Goal: Task Accomplishment & Management: Manage account settings

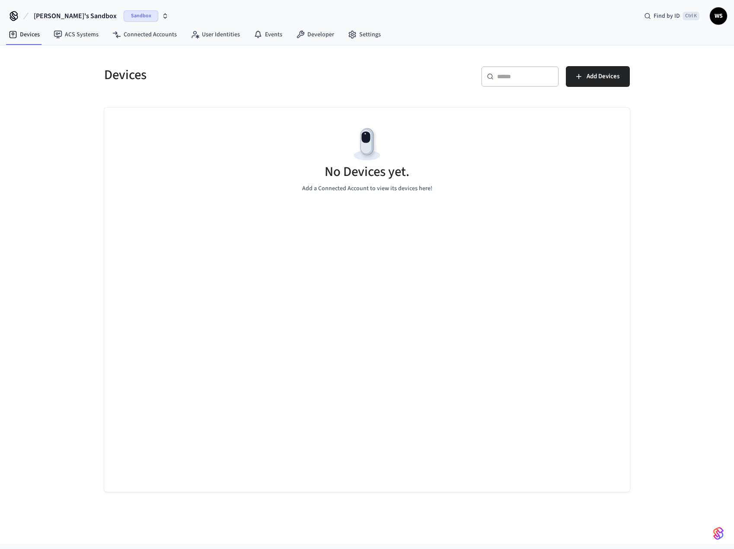
click at [124, 14] on span "Sandbox" at bounding box center [141, 15] width 35 height 11
click at [114, 57] on span "Production" at bounding box center [119, 55] width 35 height 11
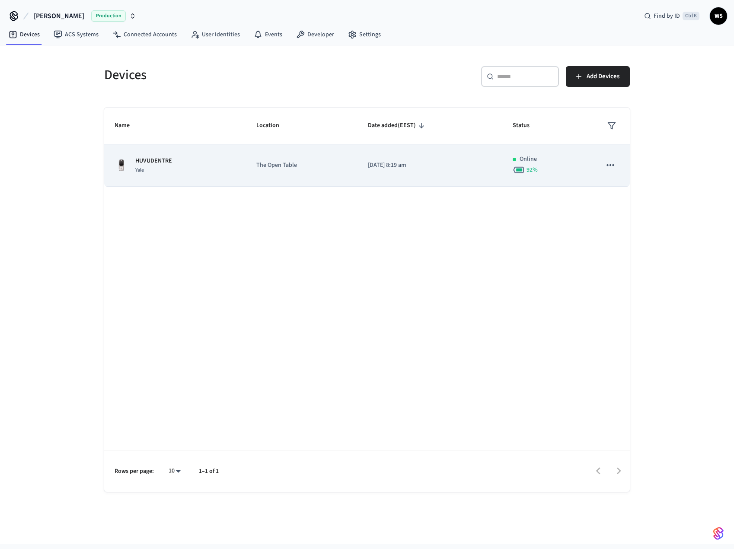
click at [198, 162] on div "HUVUDENTRE Yale" at bounding box center [175, 166] width 121 height 18
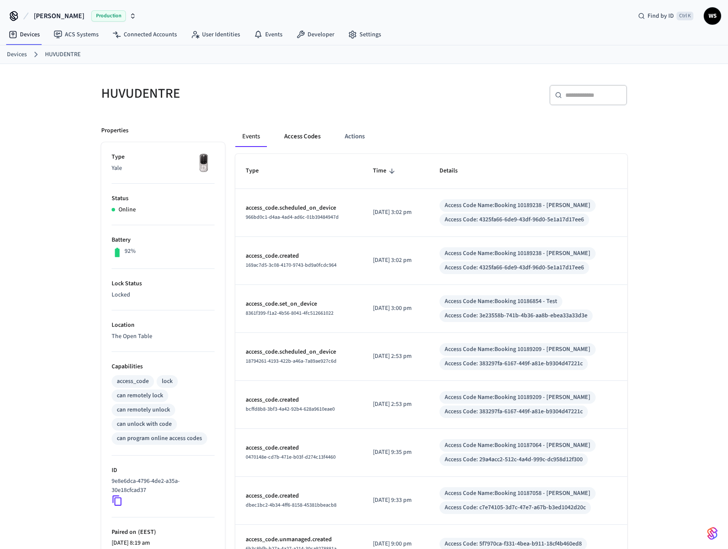
click at [299, 141] on button "Access Codes" at bounding box center [302, 136] width 50 height 21
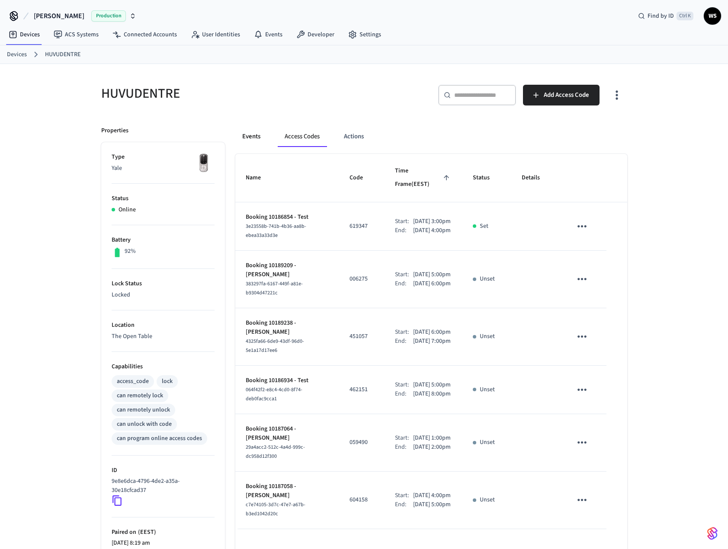
click at [257, 138] on button "Events" at bounding box center [251, 136] width 32 height 21
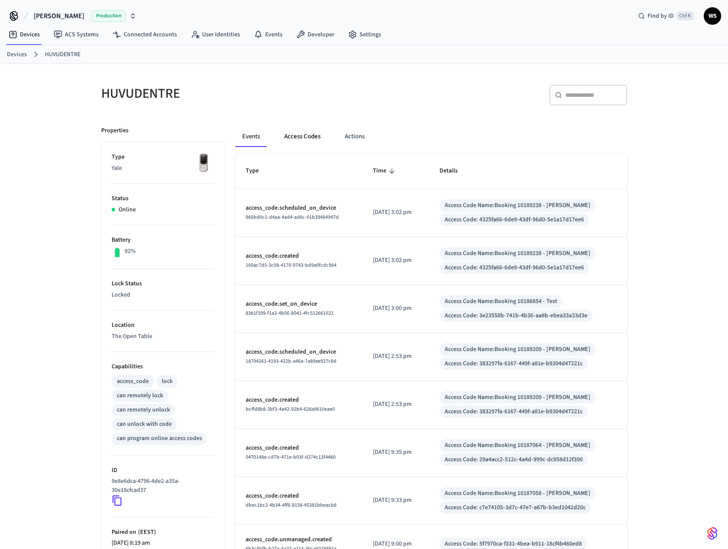
click at [293, 135] on button "Access Codes" at bounding box center [302, 136] width 50 height 21
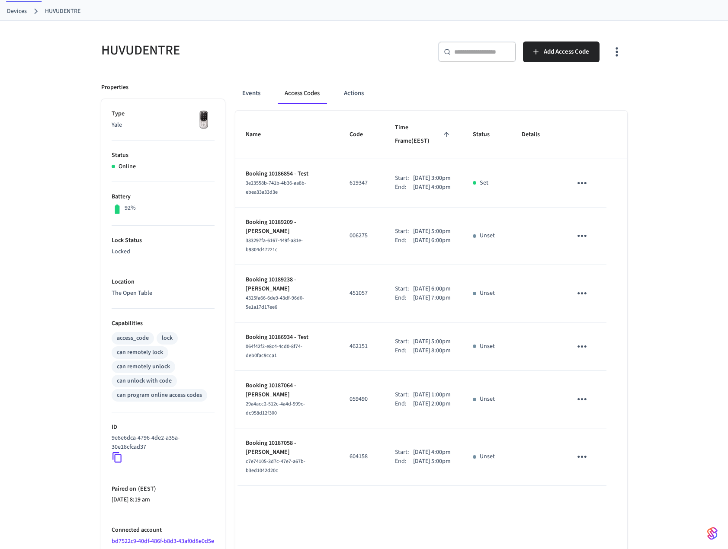
scroll to position [86, 0]
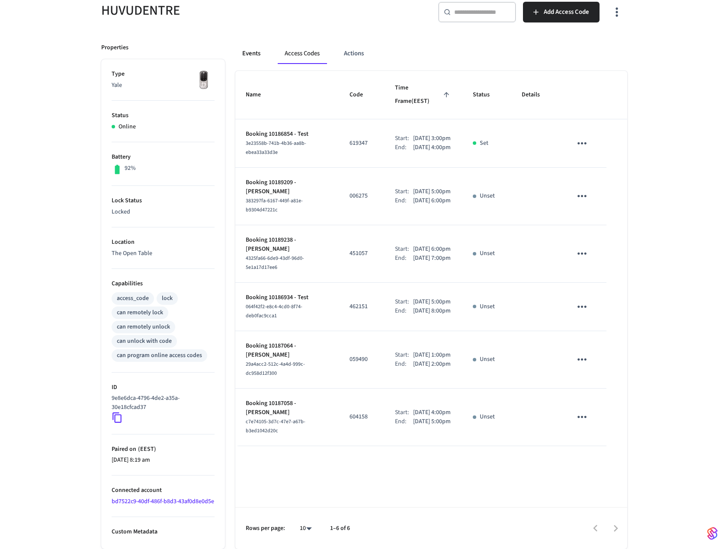
click at [246, 50] on button "Events" at bounding box center [251, 53] width 32 height 21
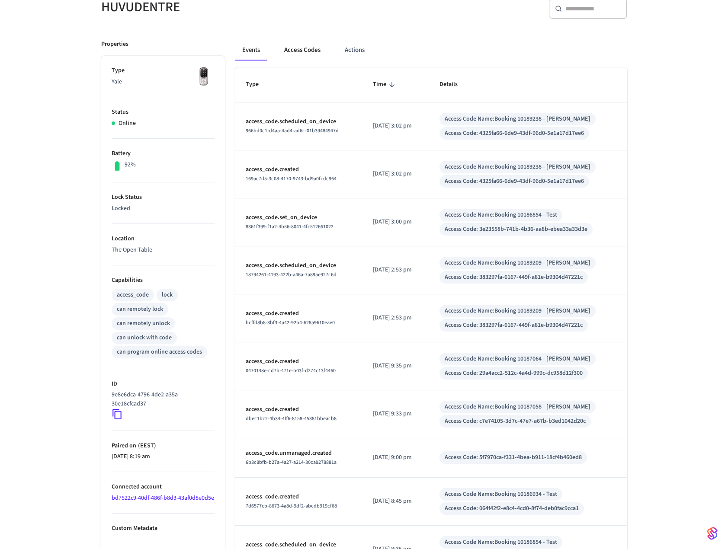
click at [295, 50] on button "Access Codes" at bounding box center [302, 50] width 50 height 21
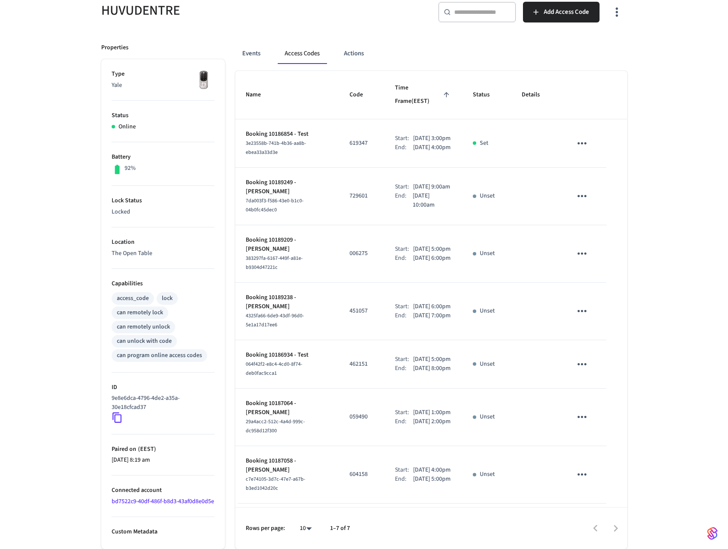
click at [347, 140] on td "619347" at bounding box center [361, 143] width 45 height 48
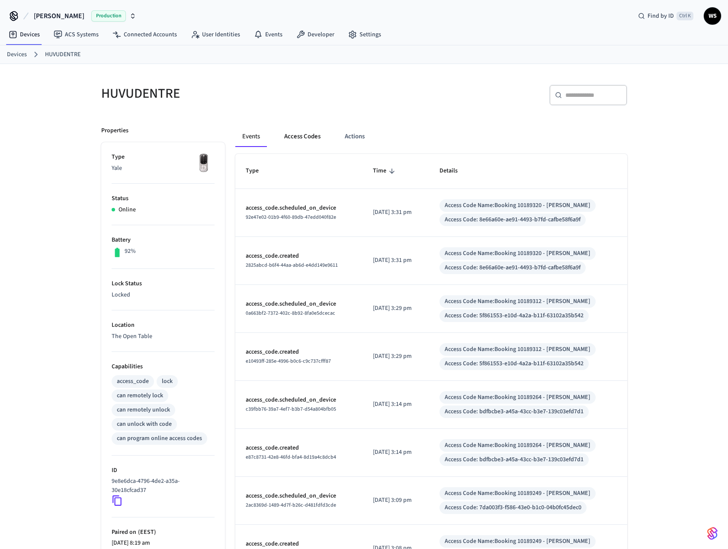
click at [301, 137] on button "Access Codes" at bounding box center [302, 136] width 50 height 21
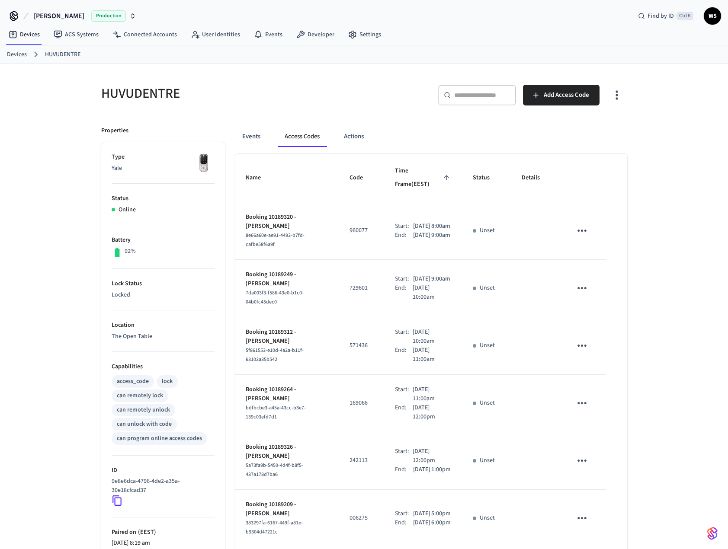
click at [583, 230] on icon "sticky table" at bounding box center [581, 231] width 9 height 2
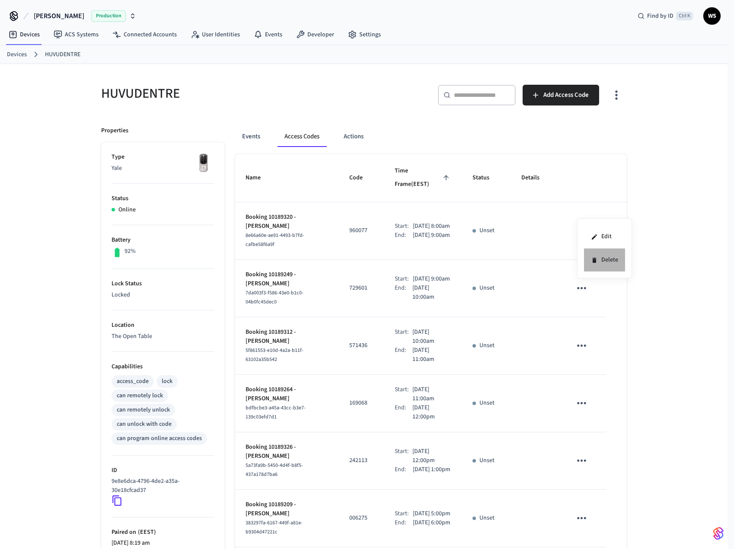
click at [607, 262] on li "Delete" at bounding box center [604, 260] width 41 height 23
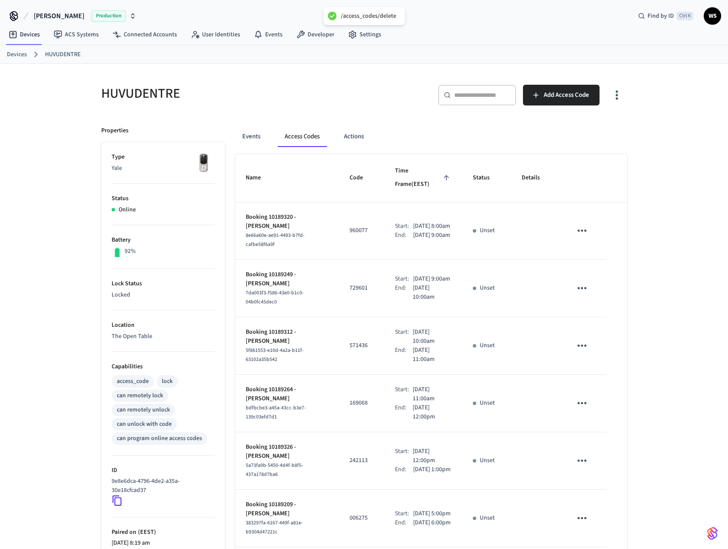
click at [582, 224] on icon "sticky table" at bounding box center [581, 230] width 13 height 13
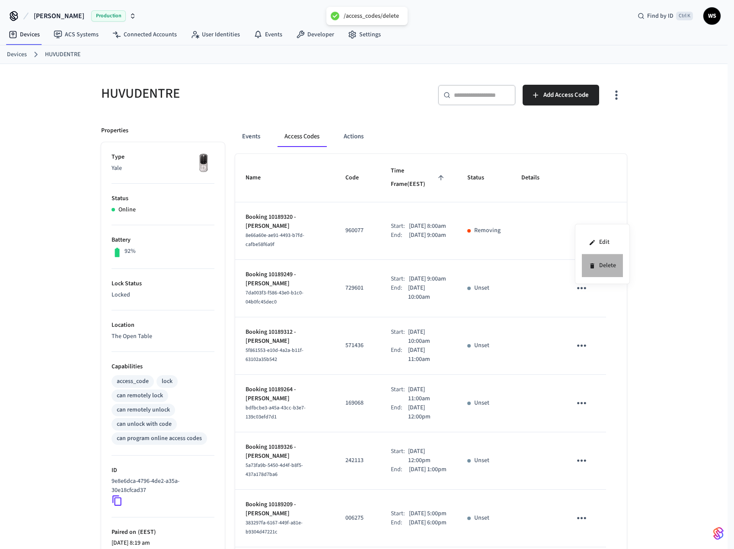
click at [593, 264] on icon at bounding box center [592, 265] width 4 height 5
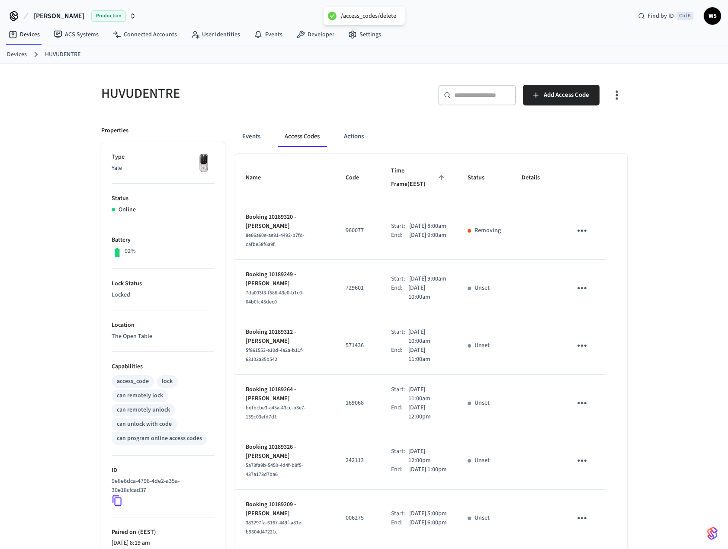
click at [583, 224] on icon "sticky table" at bounding box center [581, 230] width 13 height 13
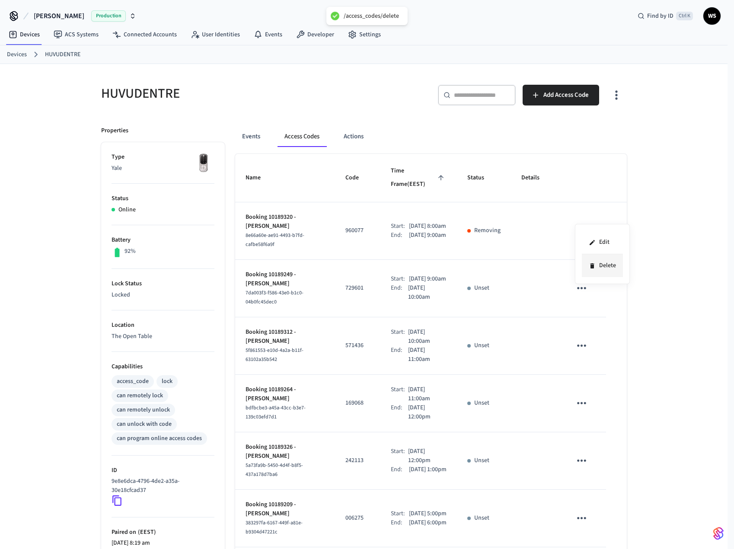
click at [592, 264] on icon at bounding box center [592, 265] width 4 height 5
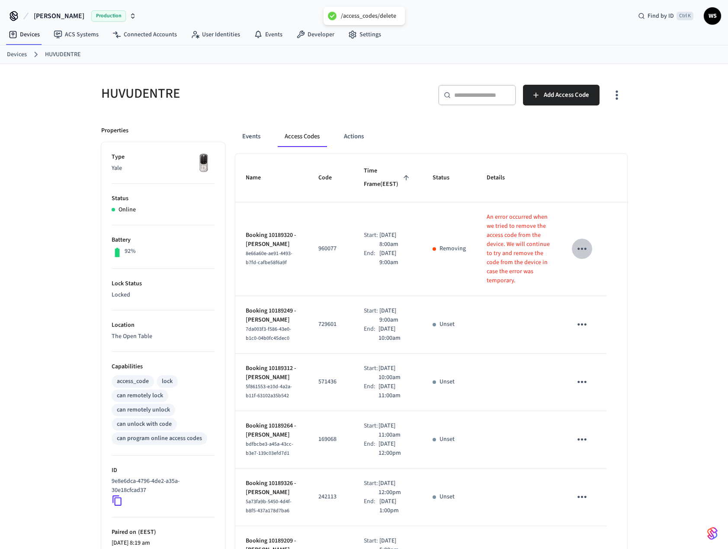
click at [580, 216] on td "sticky table" at bounding box center [583, 249] width 45 height 94
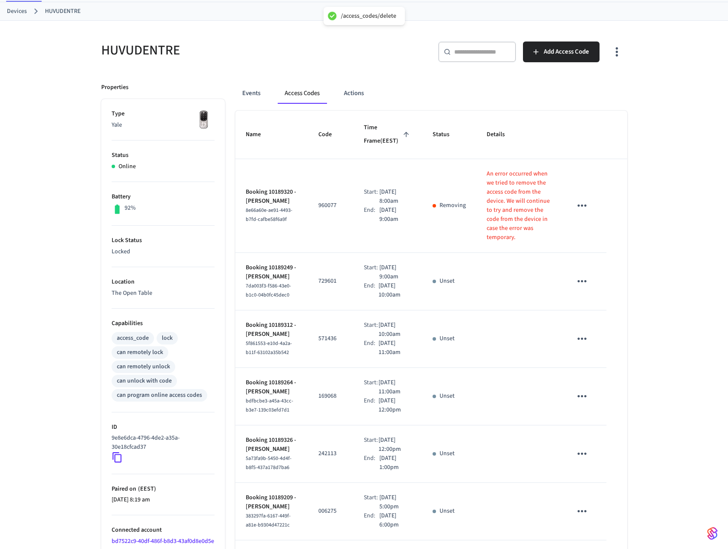
scroll to position [86, 0]
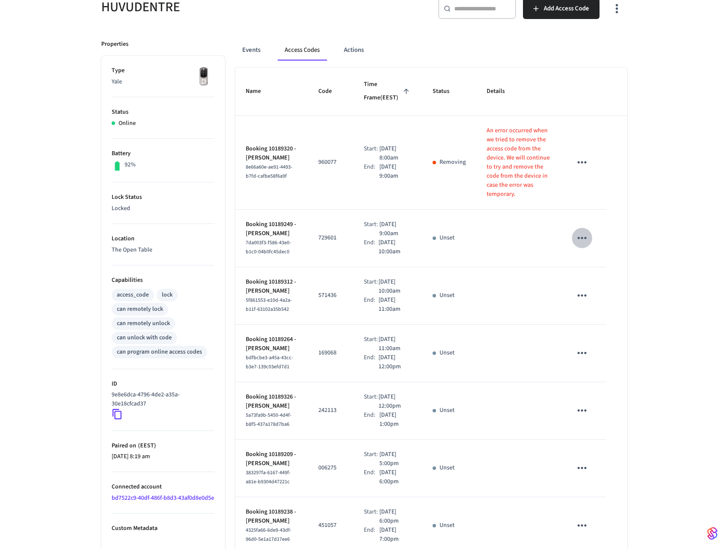
click at [585, 240] on icon "sticky table" at bounding box center [581, 237] width 13 height 13
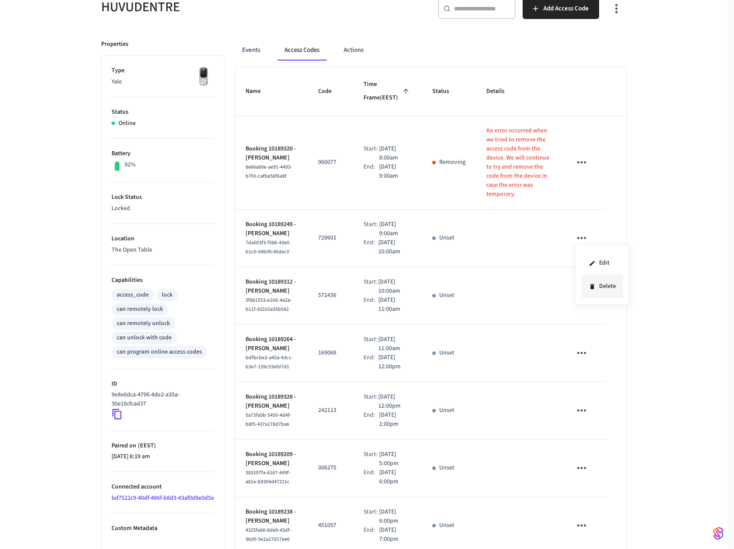
click at [598, 284] on li "Delete" at bounding box center [602, 286] width 41 height 23
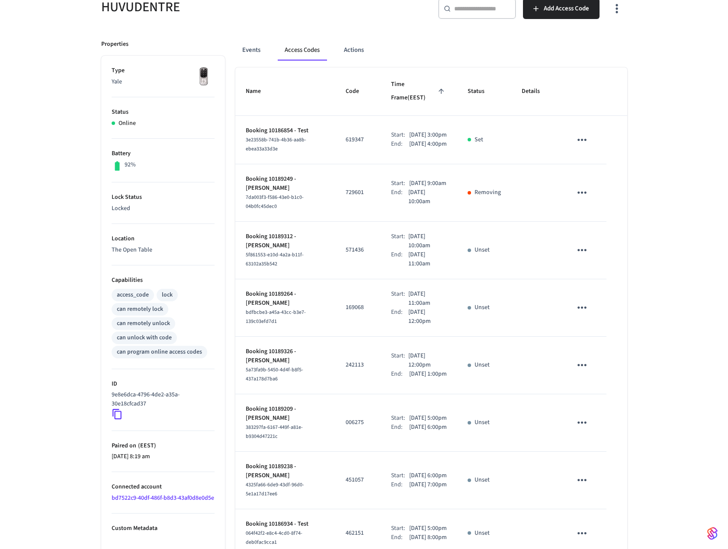
scroll to position [0, 0]
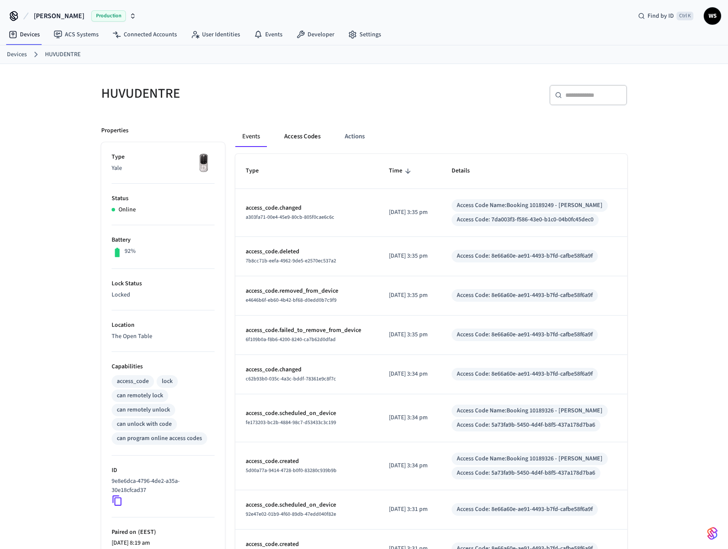
click at [292, 138] on button "Access Codes" at bounding box center [302, 136] width 50 height 21
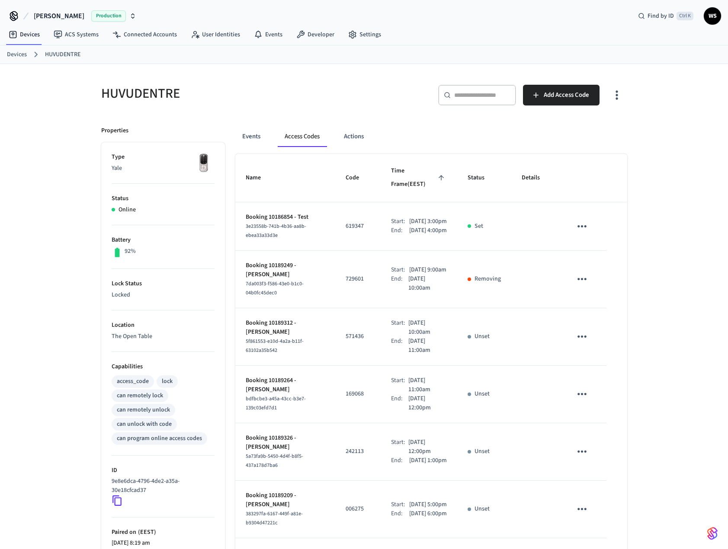
scroll to position [43, 0]
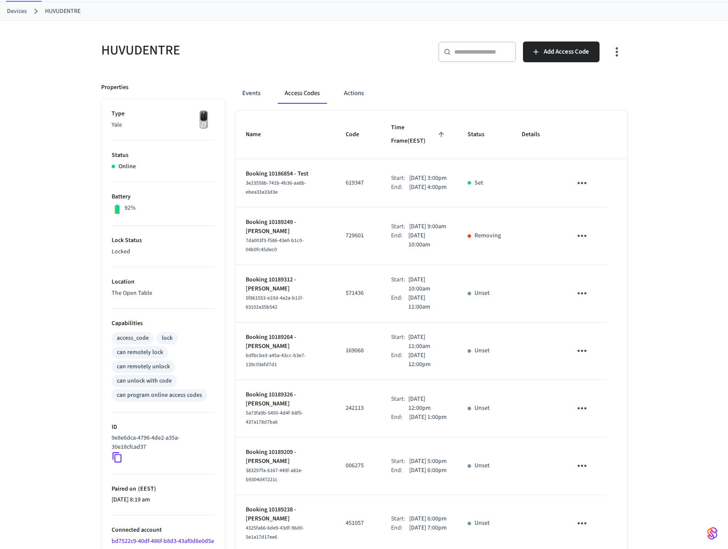
click at [582, 292] on icon "sticky table" at bounding box center [581, 293] width 9 height 2
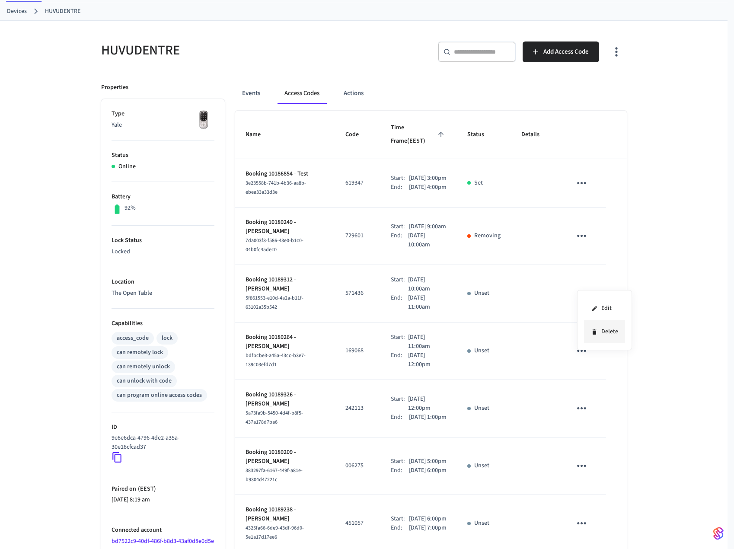
click at [599, 328] on li "Delete" at bounding box center [604, 331] width 41 height 23
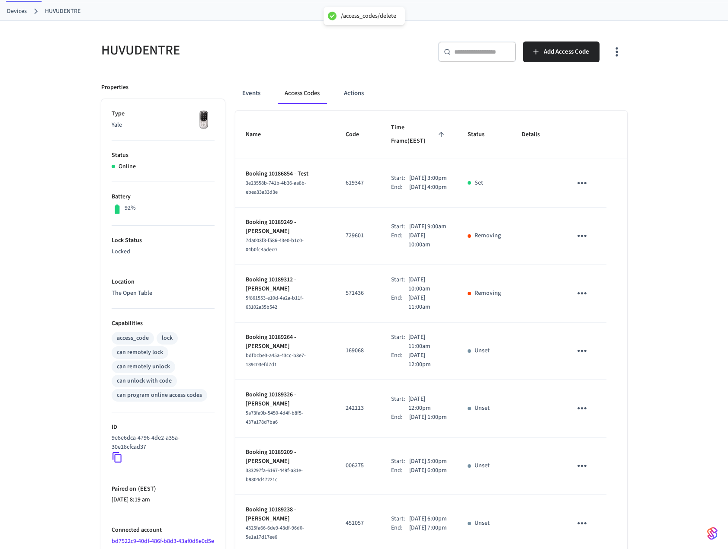
scroll to position [86, 0]
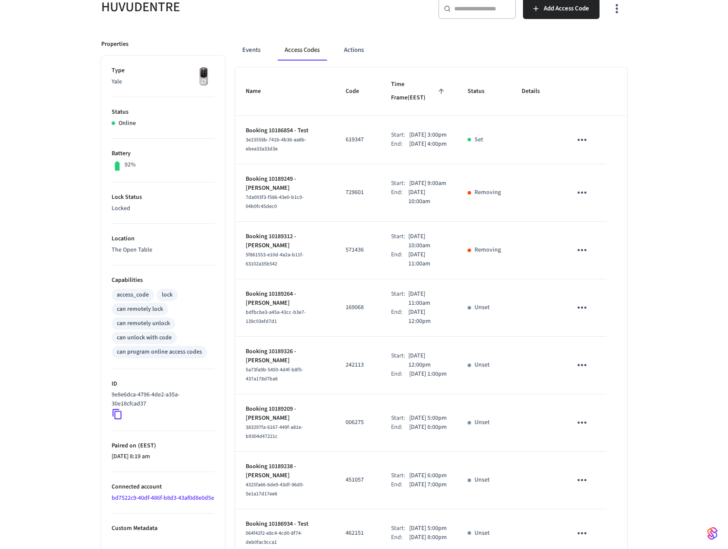
click at [578, 307] on icon "sticky table" at bounding box center [581, 308] width 9 height 2
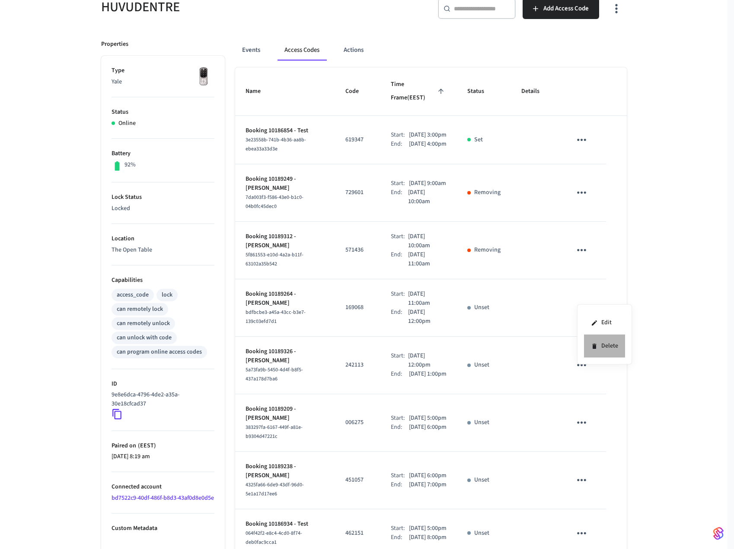
click at [596, 345] on icon at bounding box center [594, 346] width 4 height 5
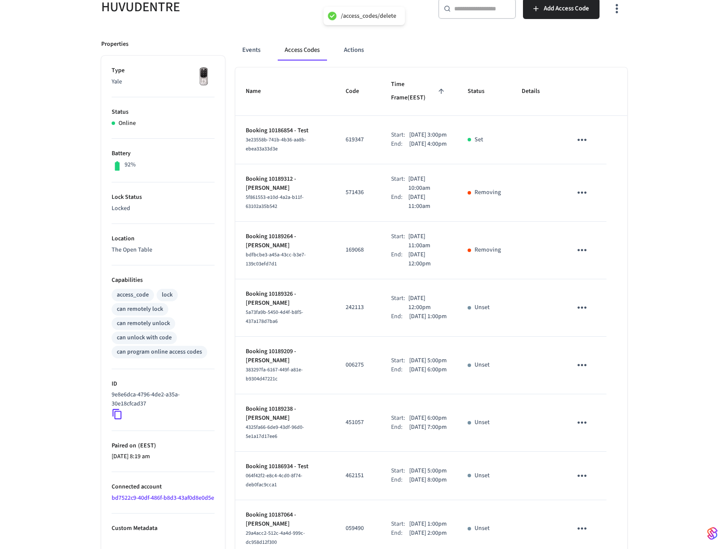
click at [583, 366] on icon "sticky table" at bounding box center [581, 364] width 13 height 13
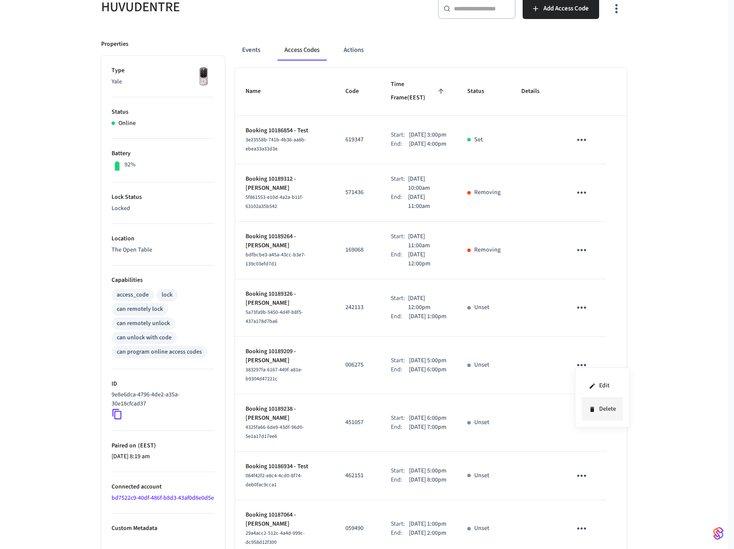
click at [605, 408] on li "Delete" at bounding box center [602, 409] width 41 height 23
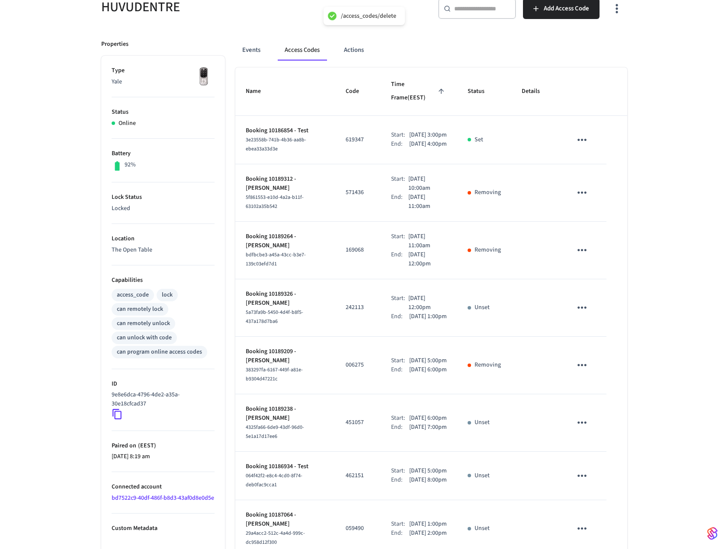
scroll to position [130, 0]
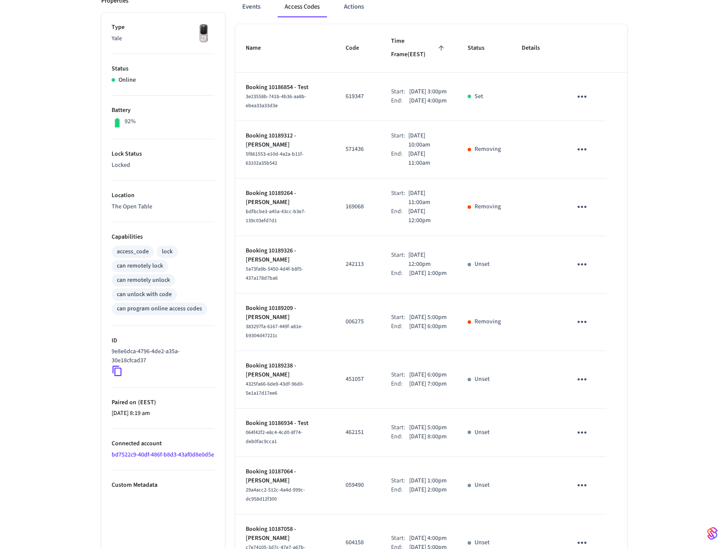
click at [580, 377] on icon "sticky table" at bounding box center [581, 379] width 13 height 13
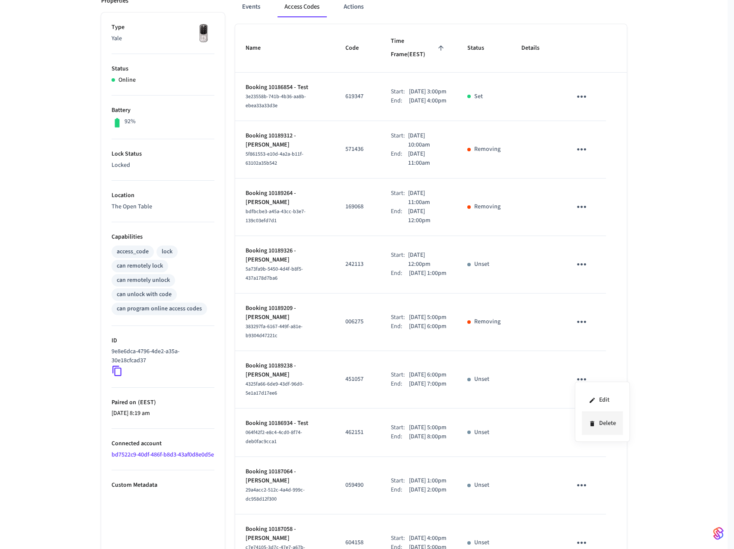
click at [597, 422] on li "Delete" at bounding box center [602, 423] width 41 height 23
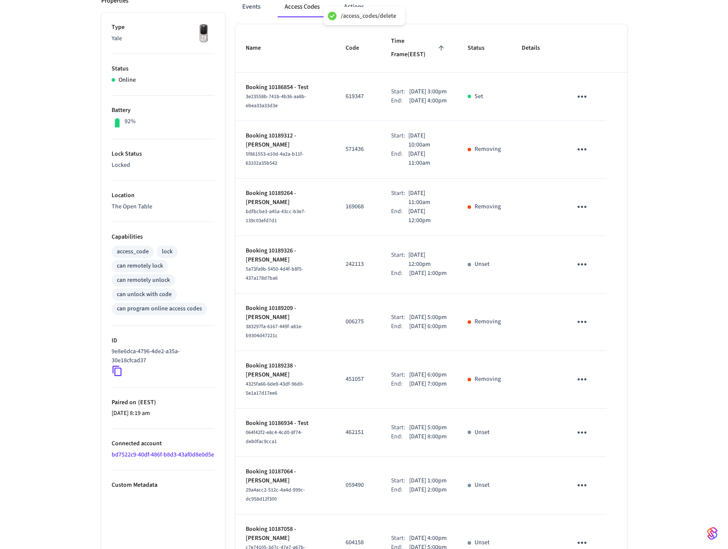
scroll to position [173, 0]
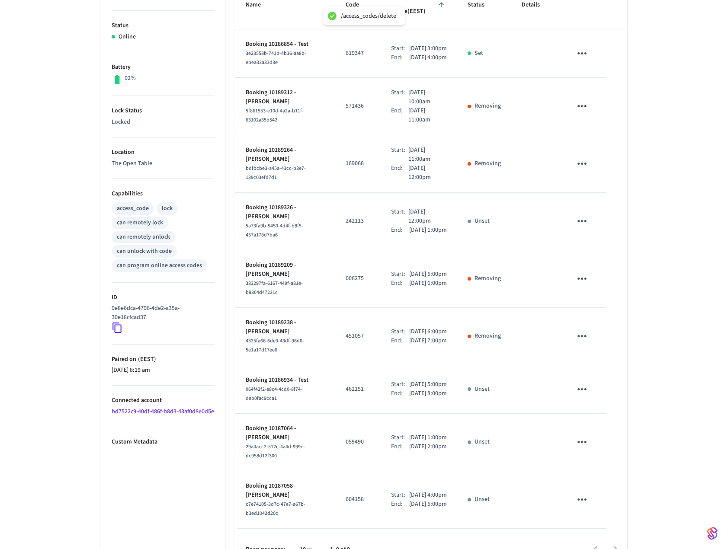
click at [582, 388] on icon "sticky table" at bounding box center [581, 389] width 13 height 13
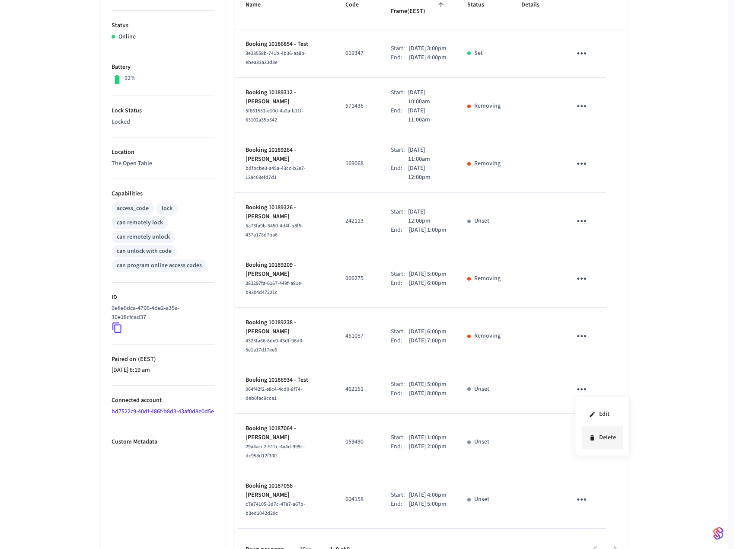
click at [597, 435] on li "Delete" at bounding box center [602, 437] width 41 height 23
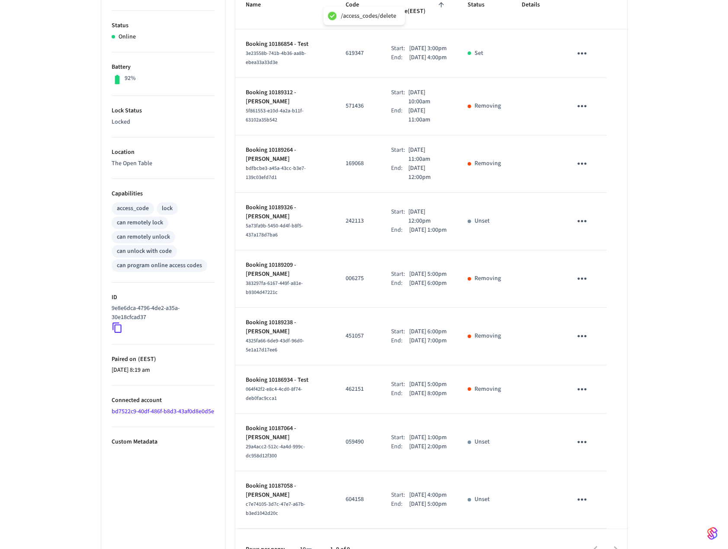
scroll to position [199, 0]
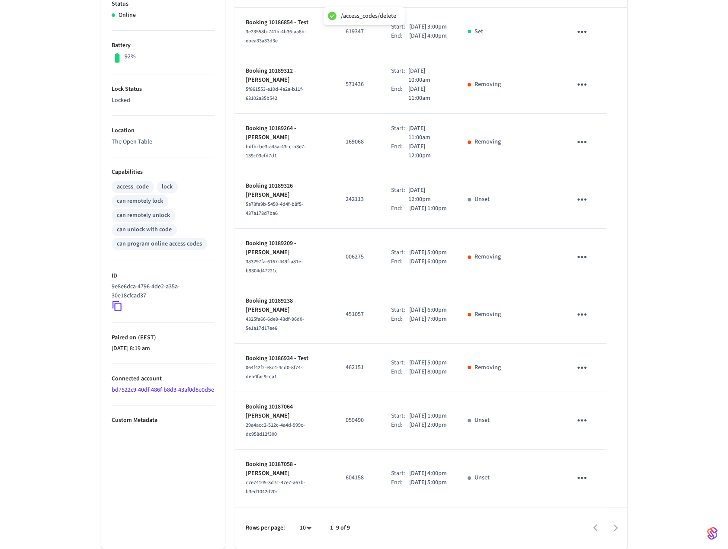
click at [584, 420] on icon "sticky table" at bounding box center [581, 420] width 13 height 13
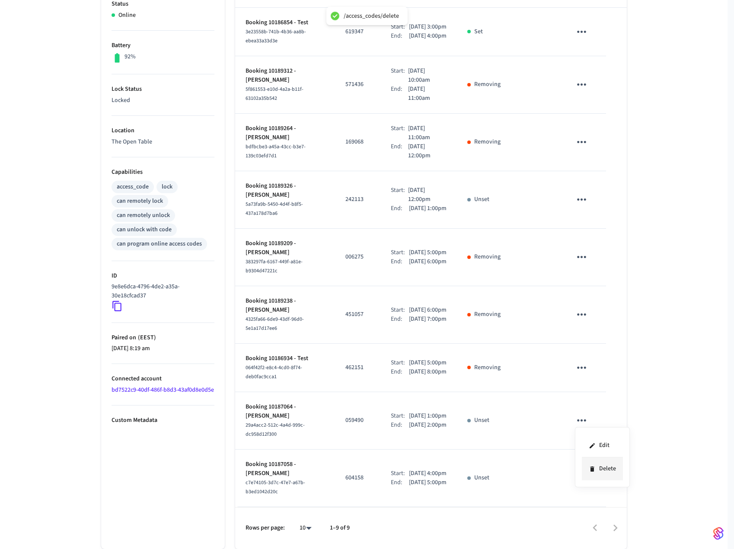
click at [599, 465] on li "Delete" at bounding box center [602, 468] width 41 height 23
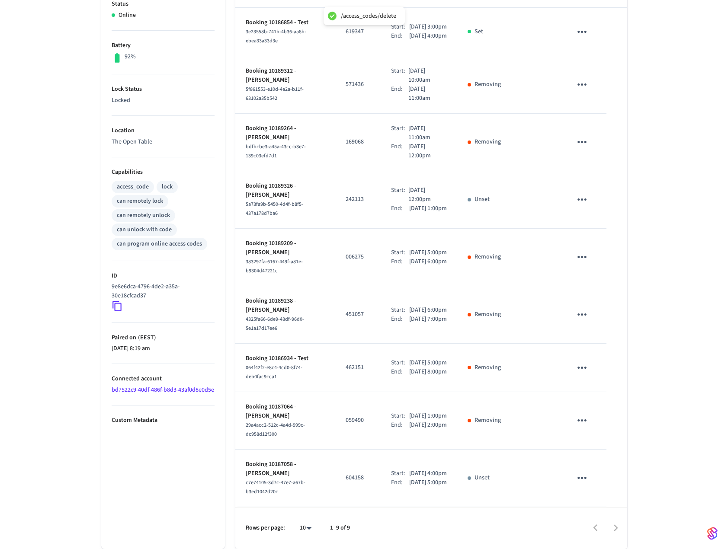
click at [582, 478] on icon "sticky table" at bounding box center [581, 478] width 9 height 2
click at [597, 520] on icon at bounding box center [594, 521] width 7 height 7
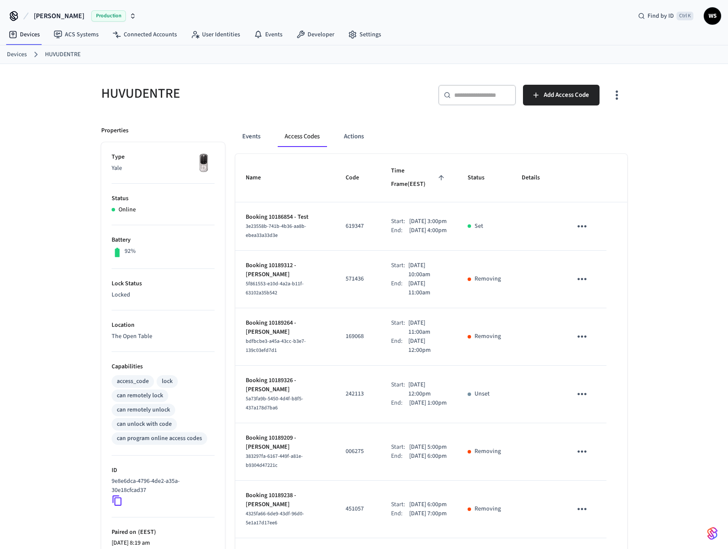
click at [614, 99] on icon "button" at bounding box center [616, 94] width 13 height 13
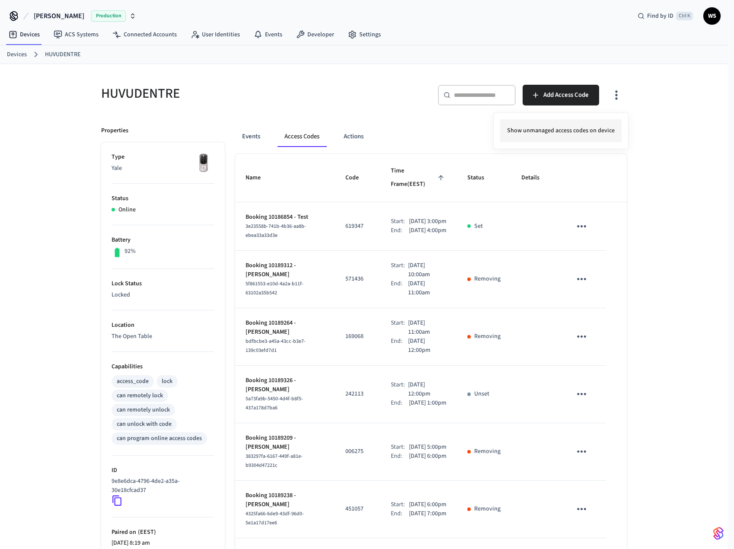
click at [569, 129] on li "Show unmanaged access codes on device" at bounding box center [560, 130] width 121 height 23
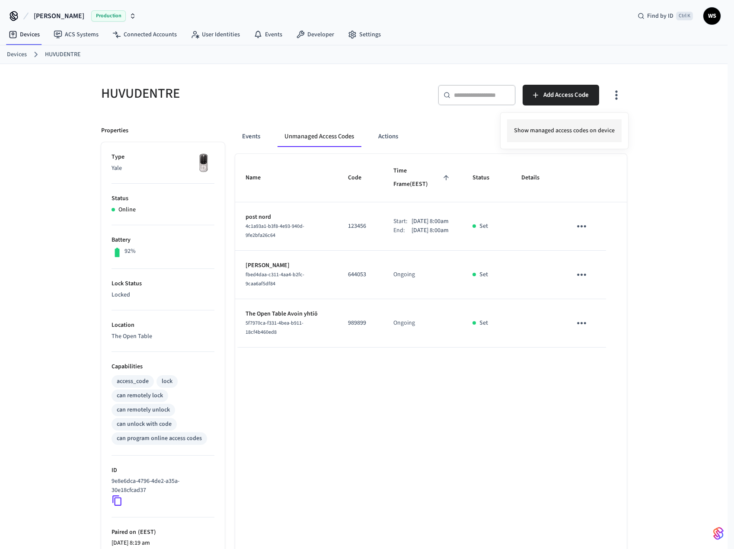
click at [569, 134] on li "Show managed access codes on device" at bounding box center [564, 130] width 115 height 23
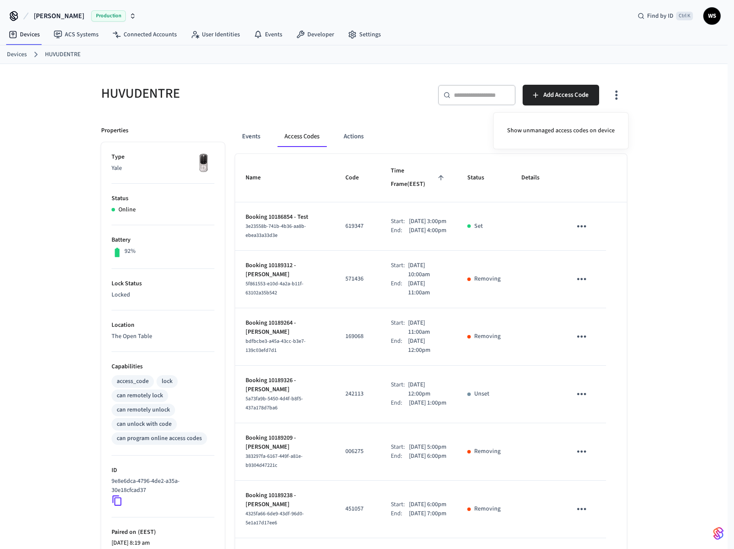
click at [683, 196] on div at bounding box center [367, 274] width 734 height 549
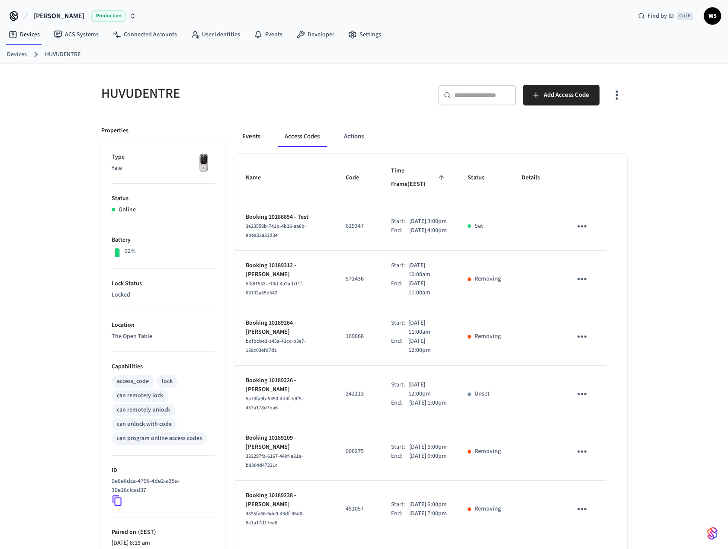
click at [254, 139] on button "Events" at bounding box center [251, 136] width 32 height 21
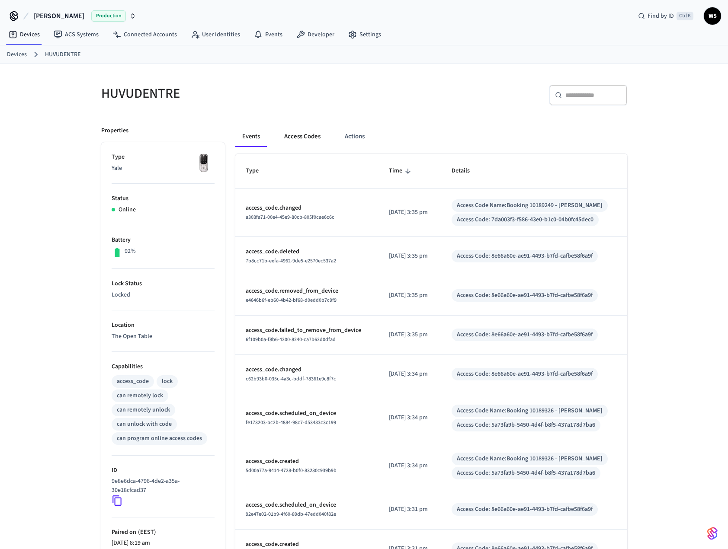
click at [298, 137] on button "Access Codes" at bounding box center [302, 136] width 50 height 21
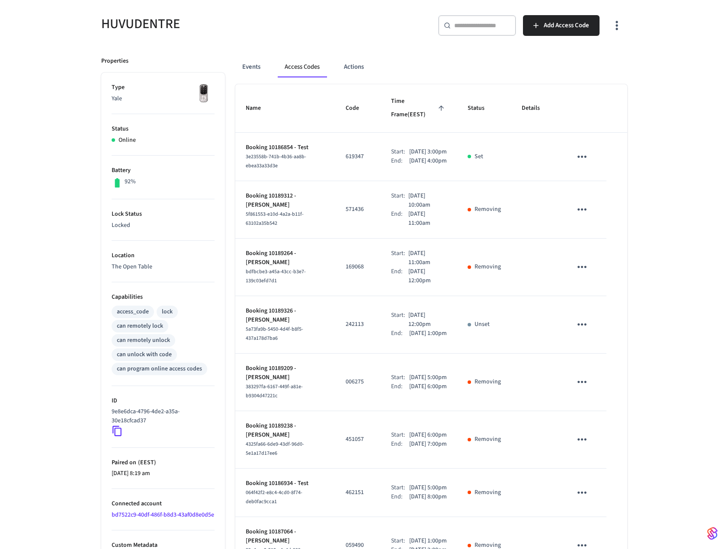
scroll to position [26, 0]
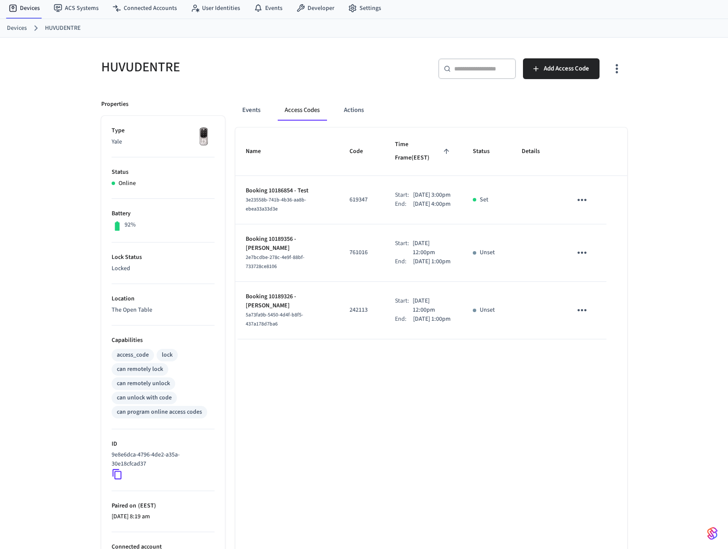
click at [585, 309] on icon "sticky table" at bounding box center [581, 310] width 13 height 13
click at [606, 357] on li "Delete" at bounding box center [602, 354] width 41 height 23
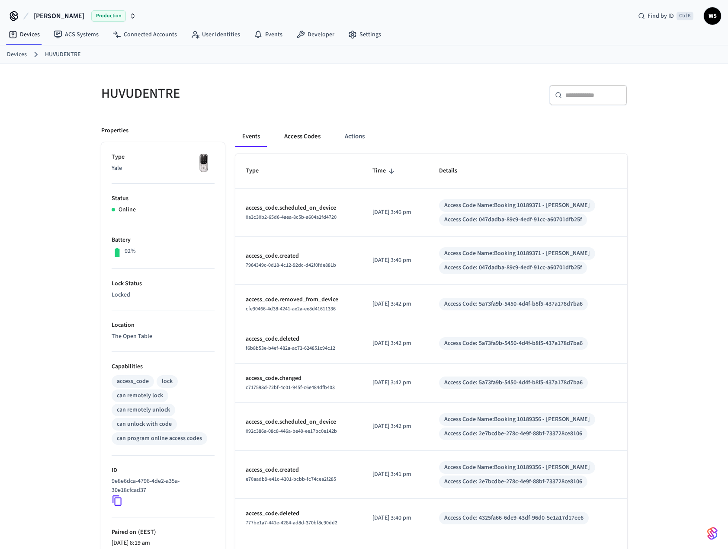
click at [301, 146] on button "Access Codes" at bounding box center [302, 136] width 50 height 21
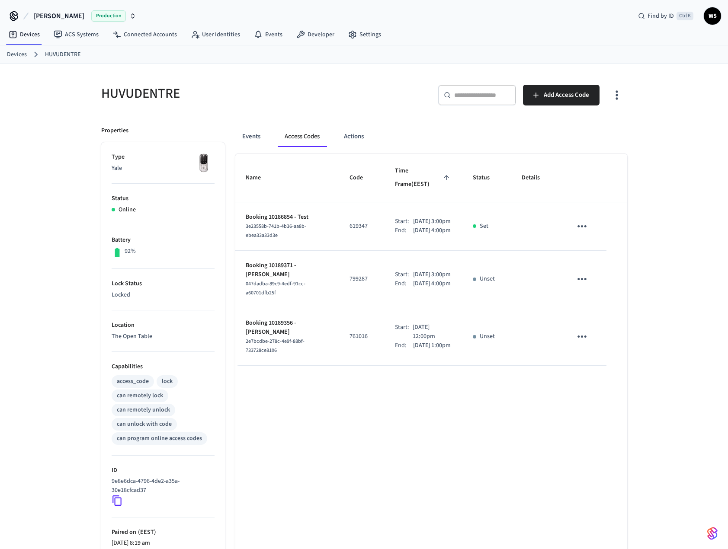
click at [314, 484] on div "Name Code Time Frame (EEST) Status Details Booking 10186854 - Test 3e23558b-741…" at bounding box center [431, 393] width 392 height 478
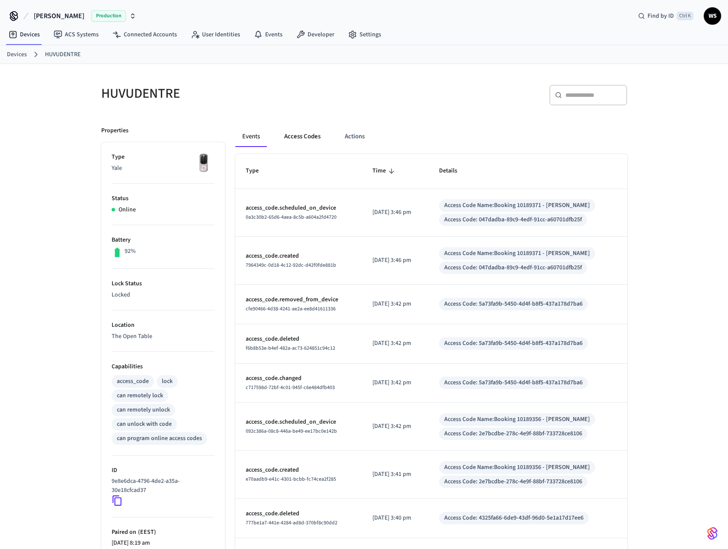
click at [294, 131] on button "Access Codes" at bounding box center [302, 136] width 50 height 21
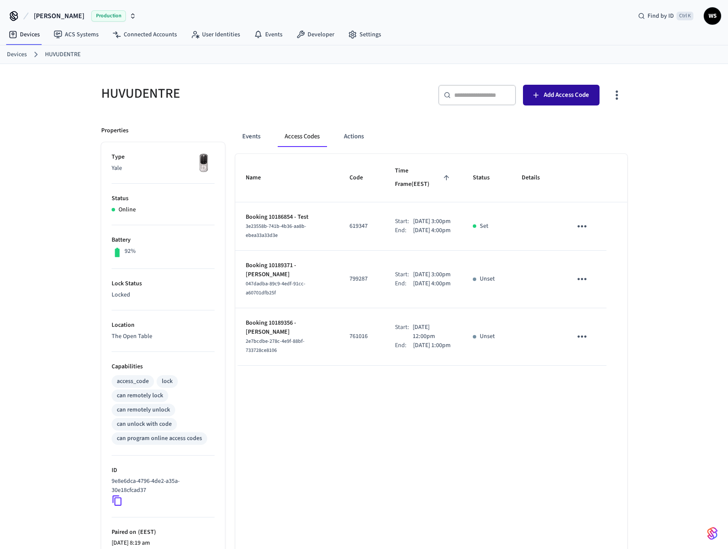
click at [563, 99] on span "Add Access Code" at bounding box center [565, 94] width 45 height 11
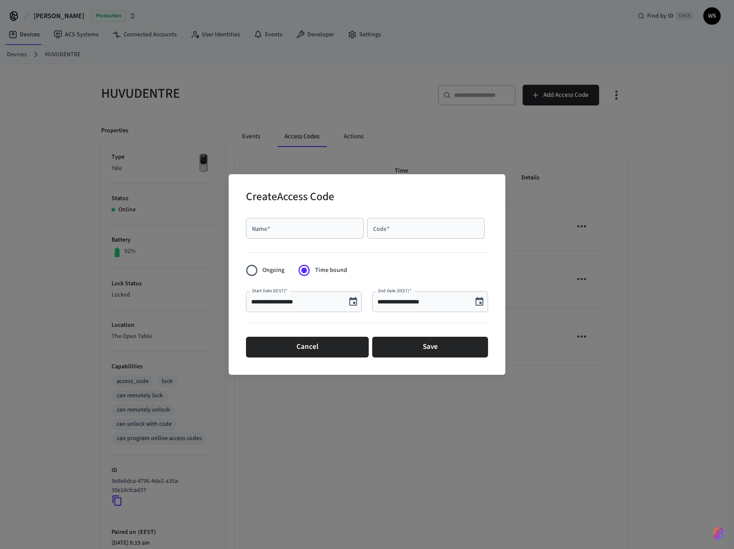
click at [412, 226] on input "Code   *" at bounding box center [425, 228] width 107 height 9
click at [301, 350] on button "Cancel" at bounding box center [307, 347] width 123 height 21
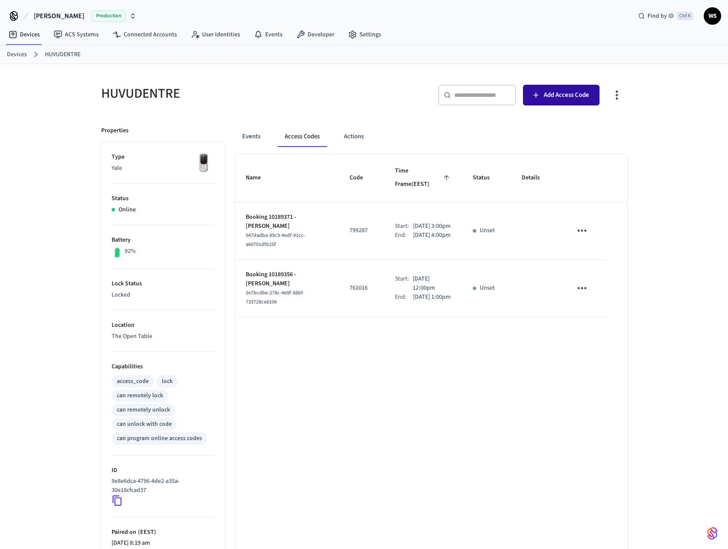
click at [545, 96] on span "Add Access Code" at bounding box center [565, 94] width 45 height 11
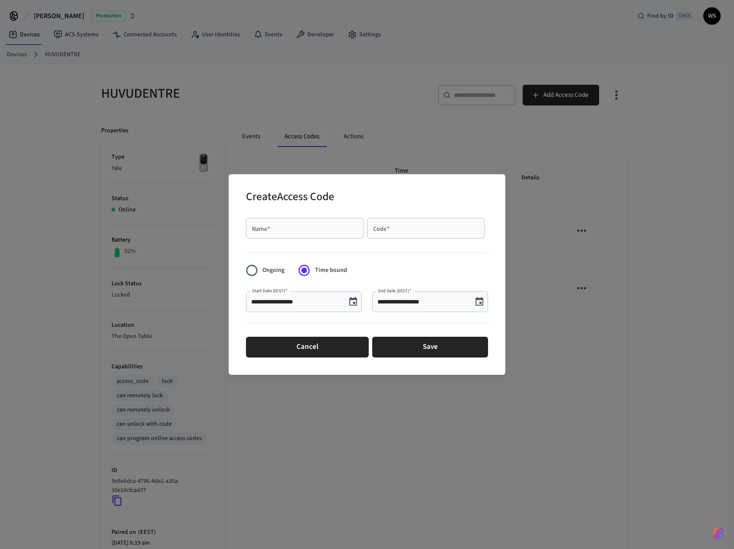
click at [443, 295] on div "**********" at bounding box center [430, 301] width 116 height 21
click at [418, 301] on input "**********" at bounding box center [422, 301] width 90 height 9
click at [484, 303] on icon "Choose date, selected date is Sep 23, 2025" at bounding box center [479, 302] width 10 height 10
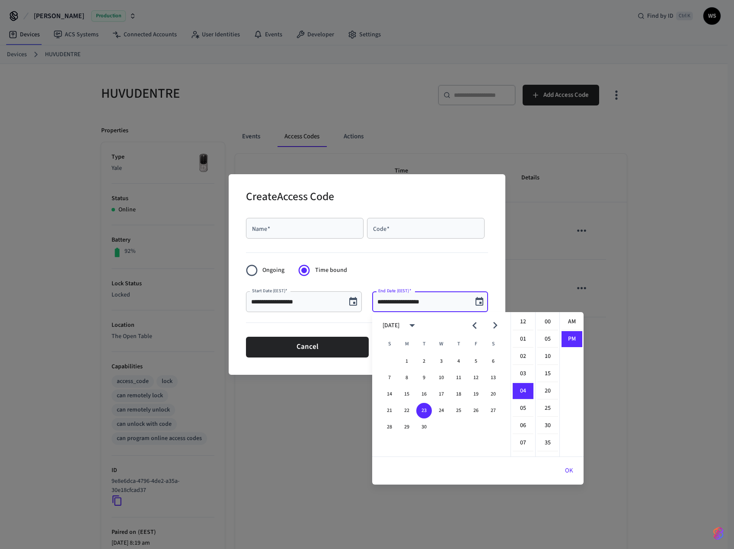
scroll to position [16, 0]
click at [515, 341] on li "05" at bounding box center [523, 339] width 21 height 16
type input "**********"
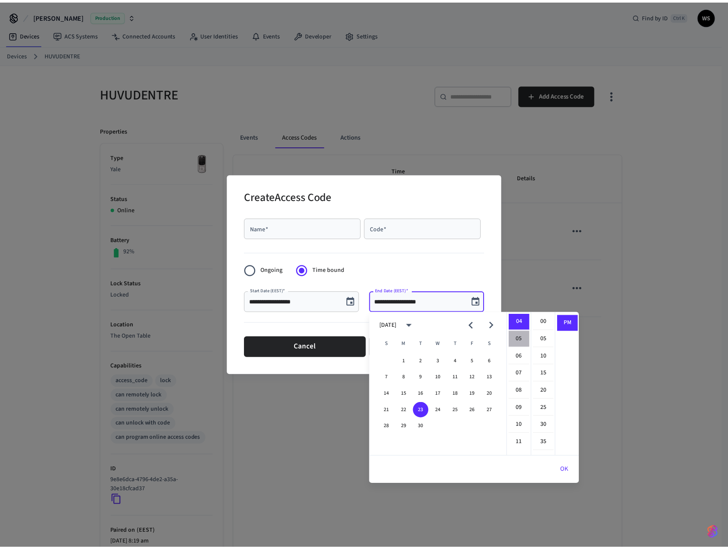
scroll to position [86, 0]
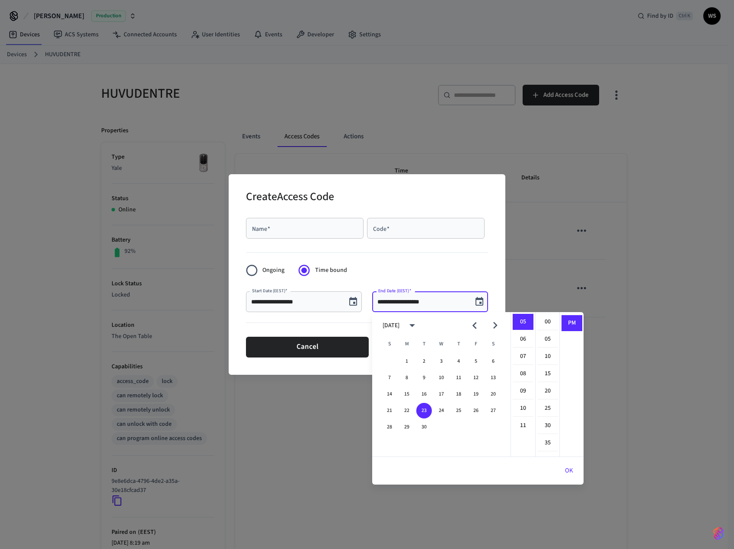
click at [571, 470] on button "OK" at bounding box center [569, 470] width 29 height 21
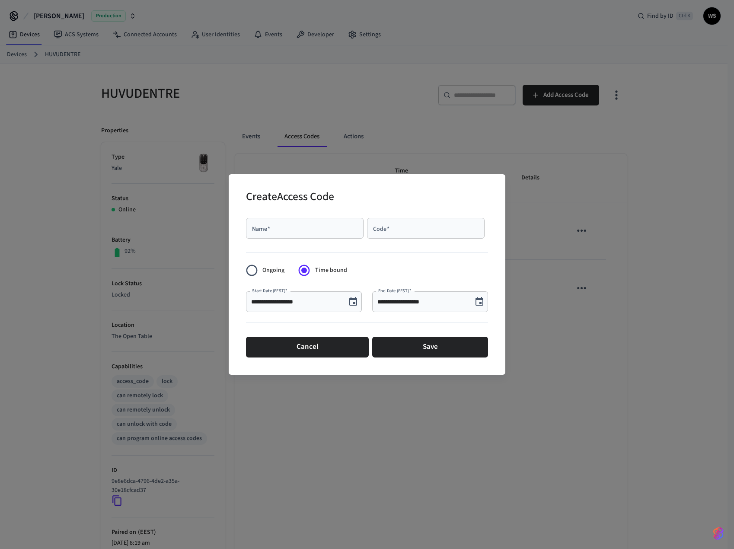
click at [294, 229] on input "Name   *" at bounding box center [304, 228] width 107 height 9
type input "****"
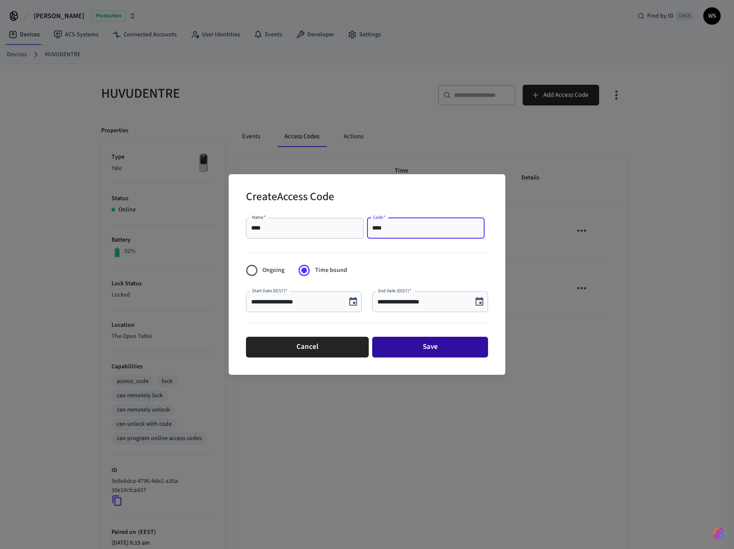
type input "****"
click at [423, 347] on button "Save" at bounding box center [430, 347] width 116 height 21
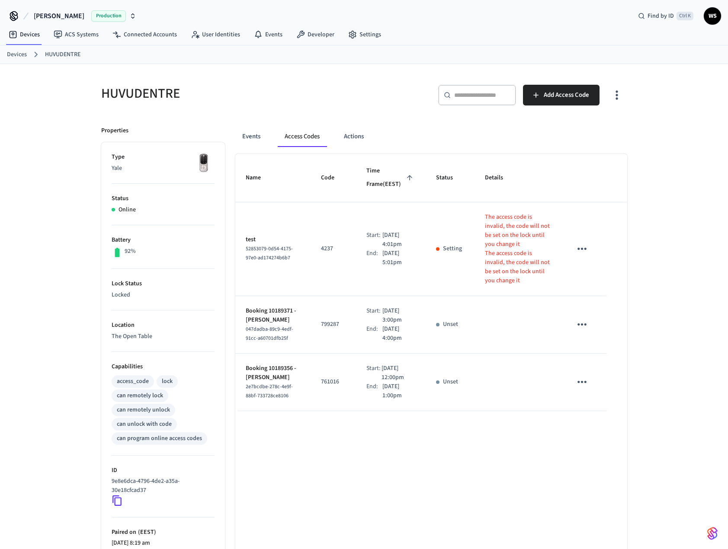
click at [443, 244] on p "Setting" at bounding box center [452, 248] width 19 height 9
click at [585, 248] on icon "sticky table" at bounding box center [581, 249] width 9 height 2
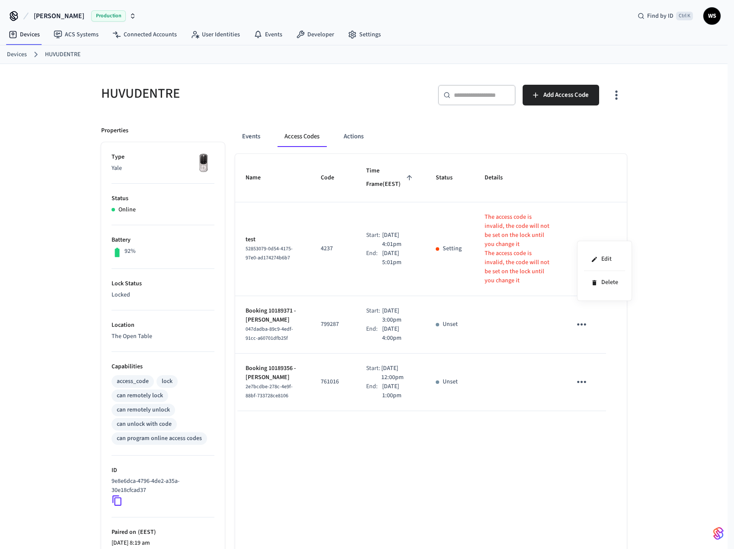
click at [583, 239] on div at bounding box center [367, 274] width 734 height 549
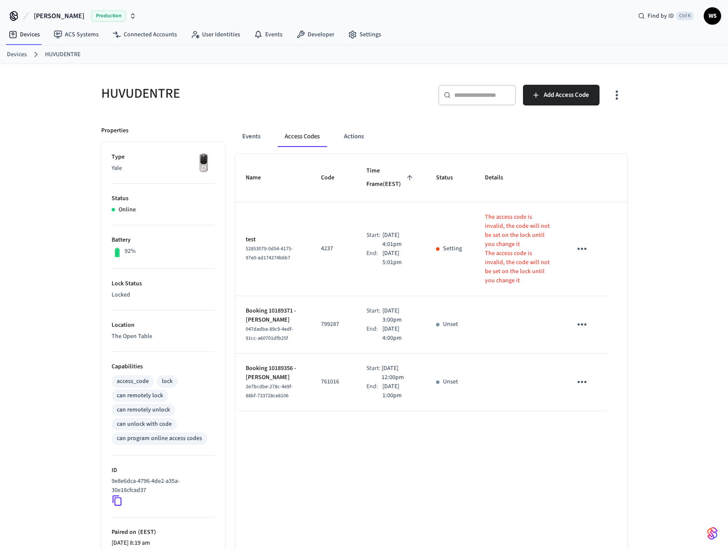
drag, startPoint x: 622, startPoint y: 412, endPoint x: 622, endPoint y: 404, distance: 7.8
click at [622, 412] on div "Name Code Time Frame (EEST) Status Details test 52853079-0d54-4175-97e0-ad17427…" at bounding box center [431, 393] width 392 height 478
drag, startPoint x: 478, startPoint y: 214, endPoint x: 570, endPoint y: 262, distance: 104.0
click at [570, 262] on tr "test 52853079-0d54-4175-97e0-ad174274b6b7 4237 Start: [DATE] 4:01pm End: [DATE]…" at bounding box center [431, 249] width 392 height 94
copy tr "The access code is invalid, the code will not be set on the lock until you chan…"
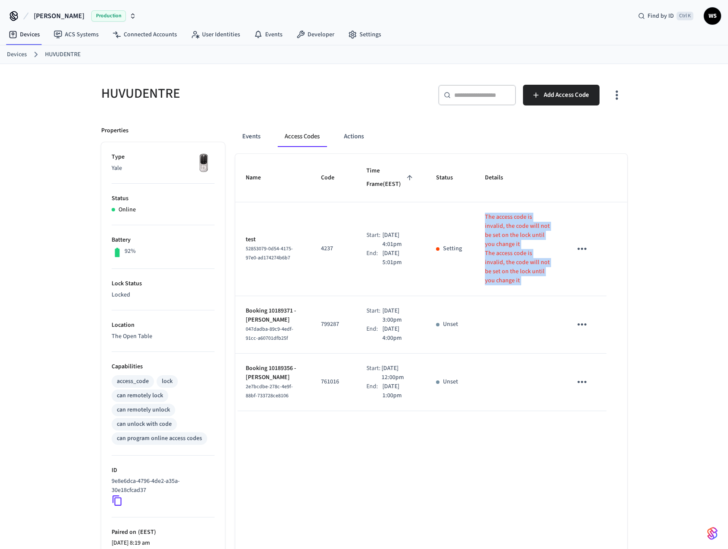
click at [579, 242] on icon "sticky table" at bounding box center [581, 248] width 13 height 13
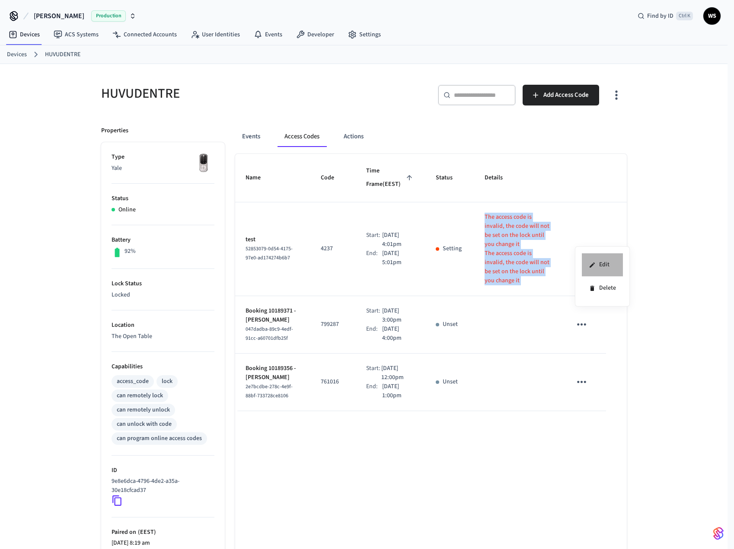
click at [602, 262] on li "Edit" at bounding box center [602, 264] width 41 height 23
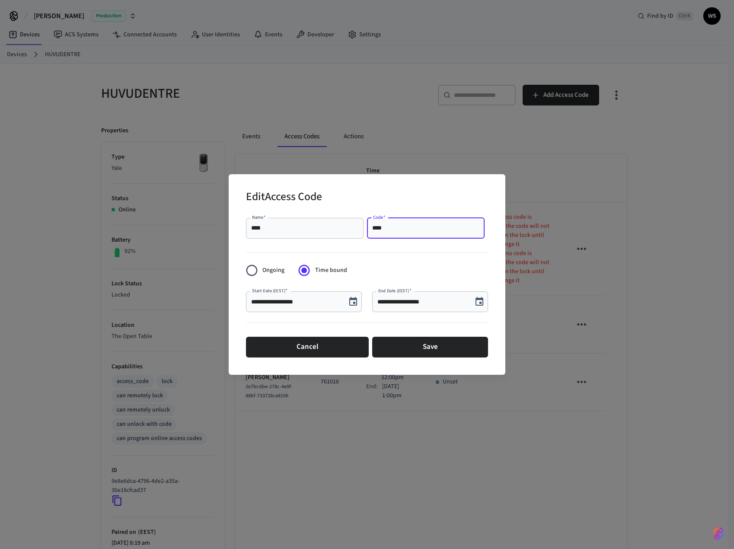
click at [413, 230] on input "****" at bounding box center [425, 228] width 107 height 9
type input "******"
click at [416, 340] on button "Save" at bounding box center [430, 347] width 116 height 21
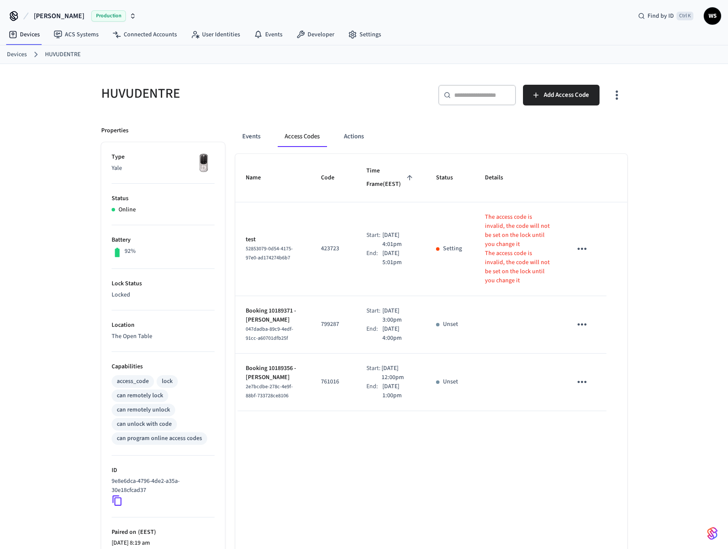
click at [576, 242] on icon "sticky table" at bounding box center [581, 248] width 13 height 13
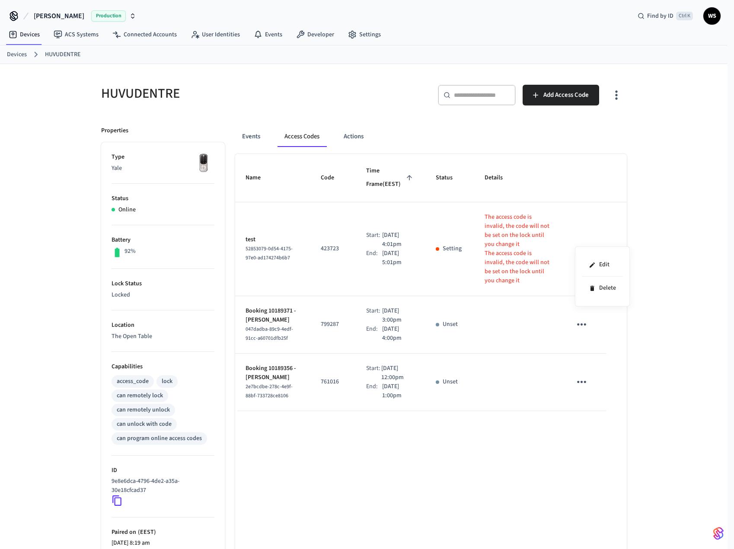
click at [504, 233] on div at bounding box center [367, 274] width 734 height 549
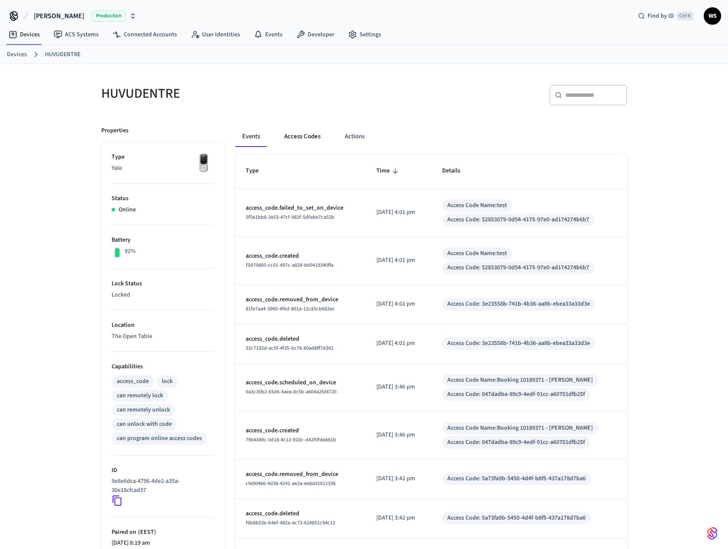
click at [306, 138] on button "Access Codes" at bounding box center [302, 136] width 50 height 21
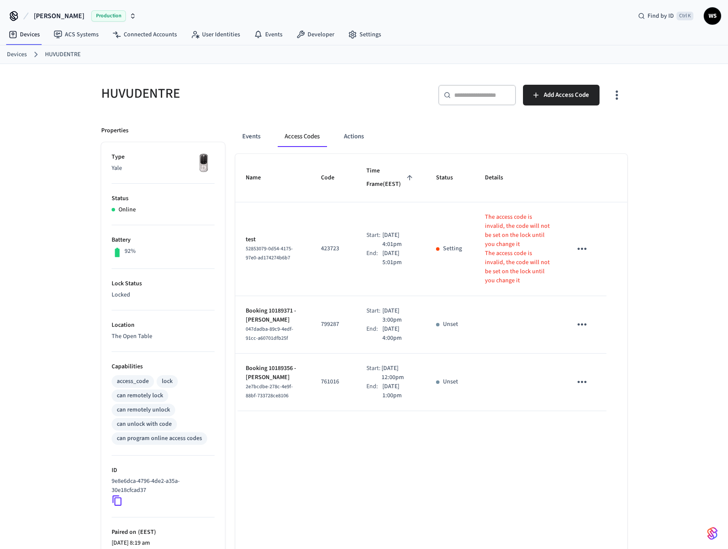
click at [580, 242] on icon "sticky table" at bounding box center [581, 248] width 13 height 13
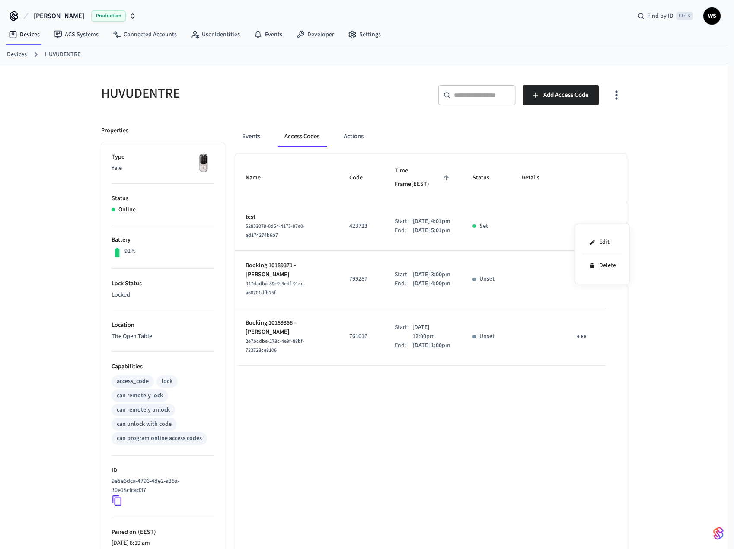
click at [651, 196] on div at bounding box center [367, 274] width 734 height 549
click at [578, 225] on icon "sticky table" at bounding box center [581, 226] width 9 height 2
click at [604, 238] on li "Edit" at bounding box center [604, 236] width 41 height 23
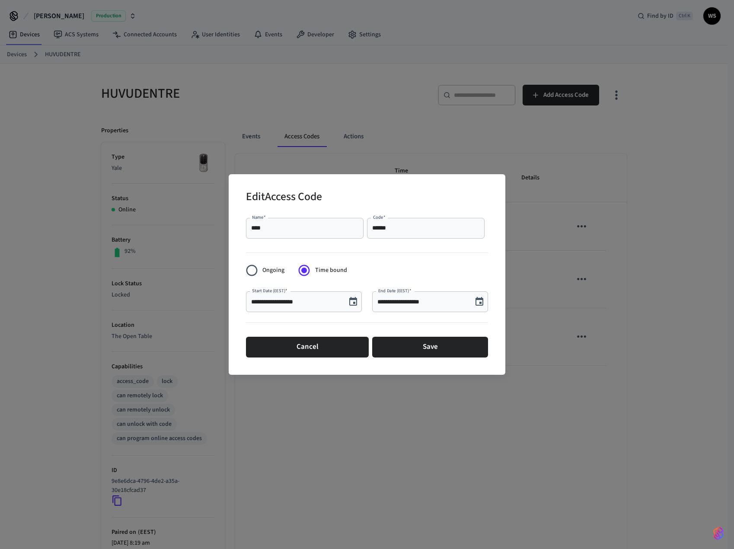
click at [431, 221] on div "****** Code   *" at bounding box center [426, 228] width 118 height 21
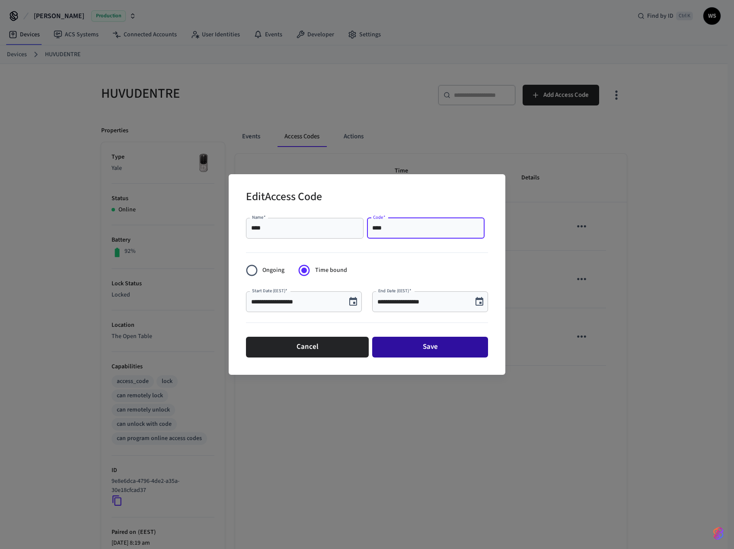
type input "****"
click at [416, 346] on button "Save" at bounding box center [430, 347] width 116 height 21
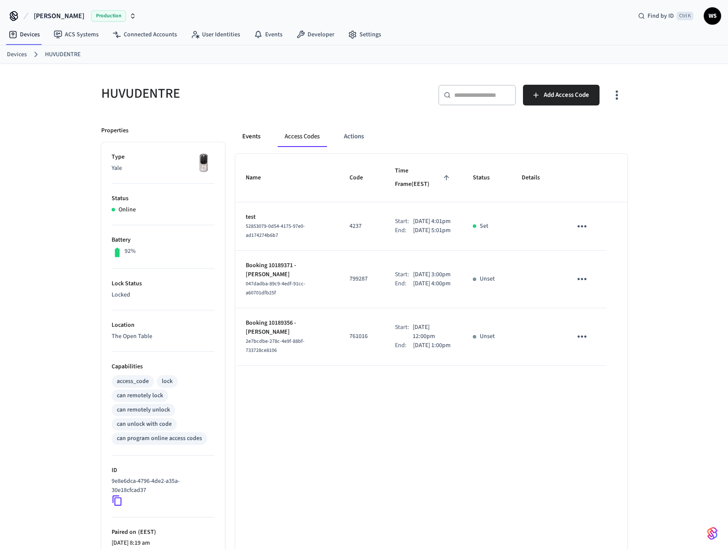
click at [260, 136] on button "Events" at bounding box center [251, 136] width 32 height 21
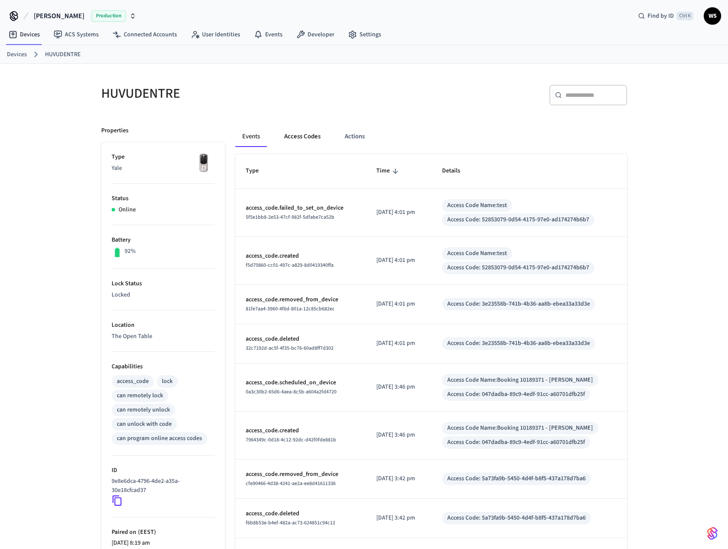
click at [299, 140] on button "Access Codes" at bounding box center [302, 136] width 50 height 21
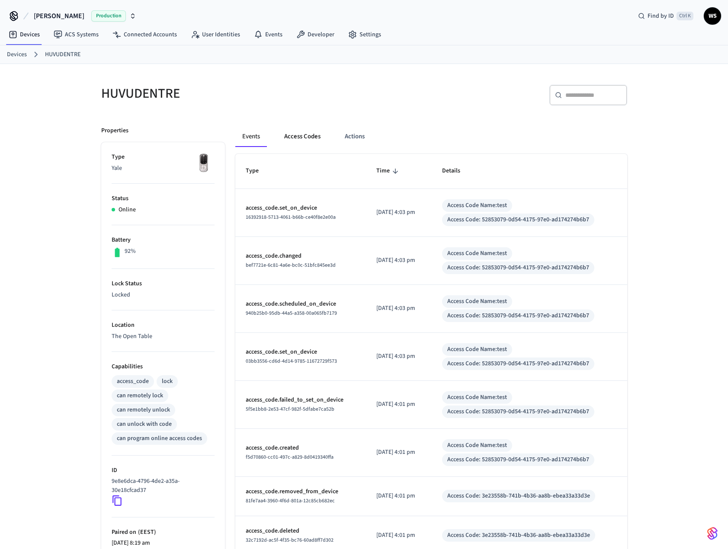
click at [300, 130] on button "Access Codes" at bounding box center [302, 136] width 50 height 21
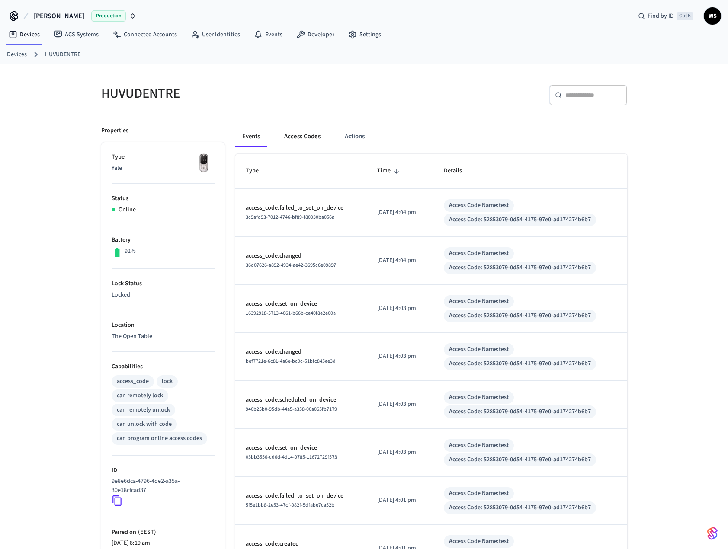
click at [300, 147] on button "Access Codes" at bounding box center [302, 136] width 50 height 21
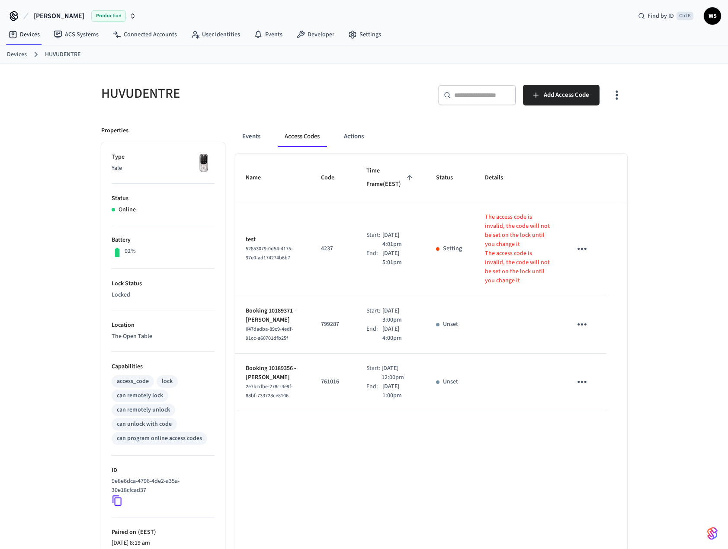
click at [582, 242] on icon "sticky table" at bounding box center [581, 248] width 13 height 13
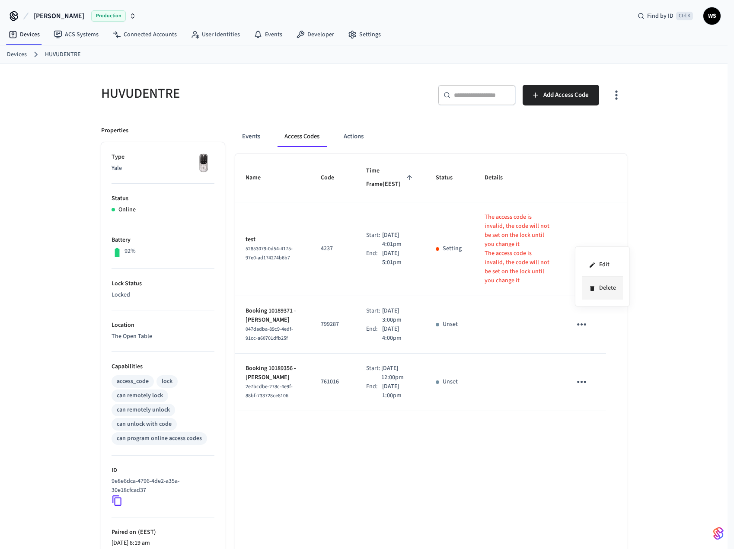
click at [609, 291] on li "Delete" at bounding box center [602, 288] width 41 height 23
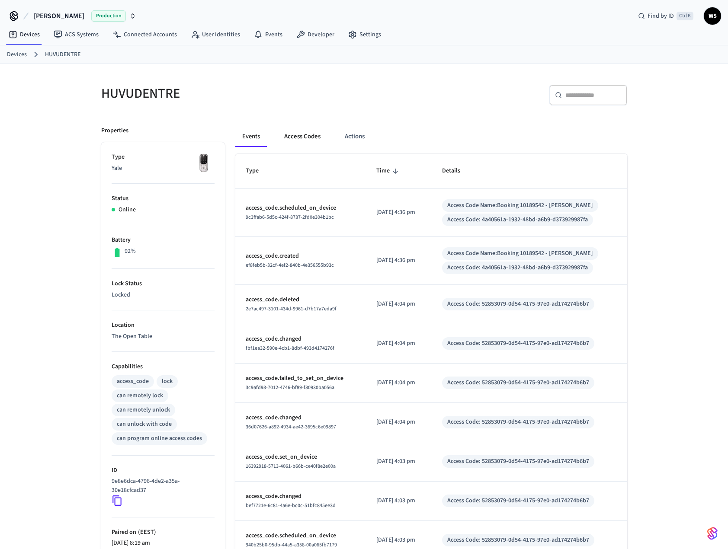
click at [309, 134] on button "Access Codes" at bounding box center [302, 136] width 50 height 21
click at [283, 138] on button "Access Codes" at bounding box center [302, 136] width 50 height 21
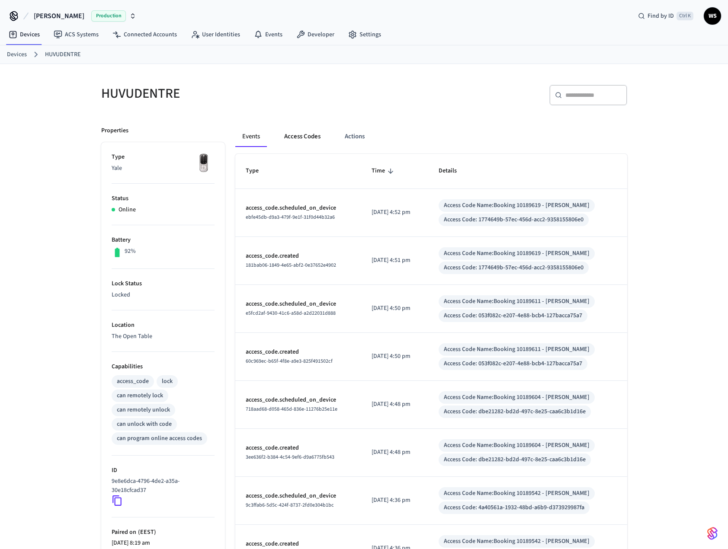
click at [300, 137] on button "Access Codes" at bounding box center [302, 136] width 50 height 21
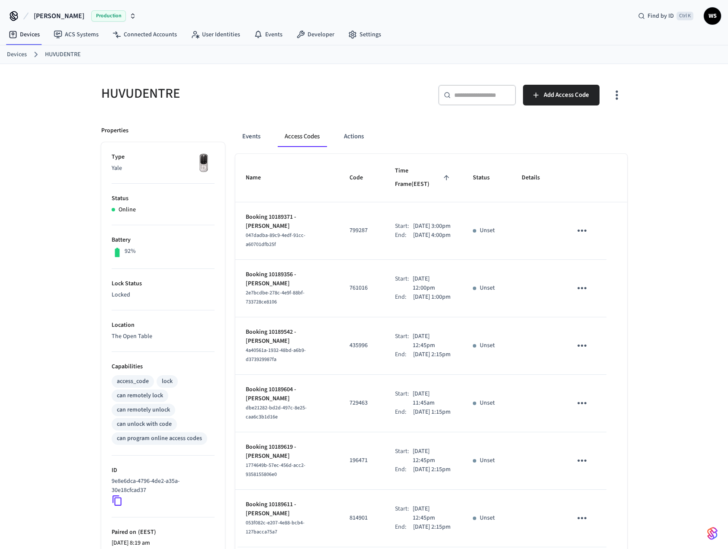
scroll to position [92, 0]
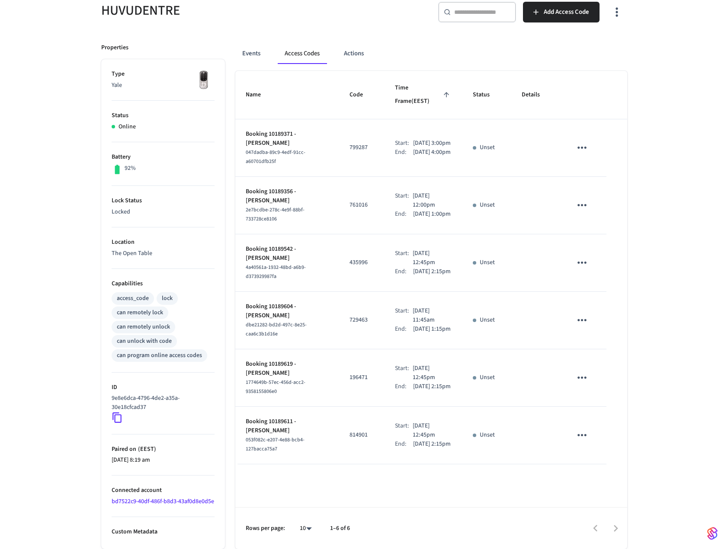
click at [585, 141] on icon "sticky table" at bounding box center [581, 147] width 13 height 13
click at [604, 175] on li "Delete" at bounding box center [602, 173] width 41 height 23
click at [582, 198] on icon "sticky table" at bounding box center [581, 204] width 13 height 13
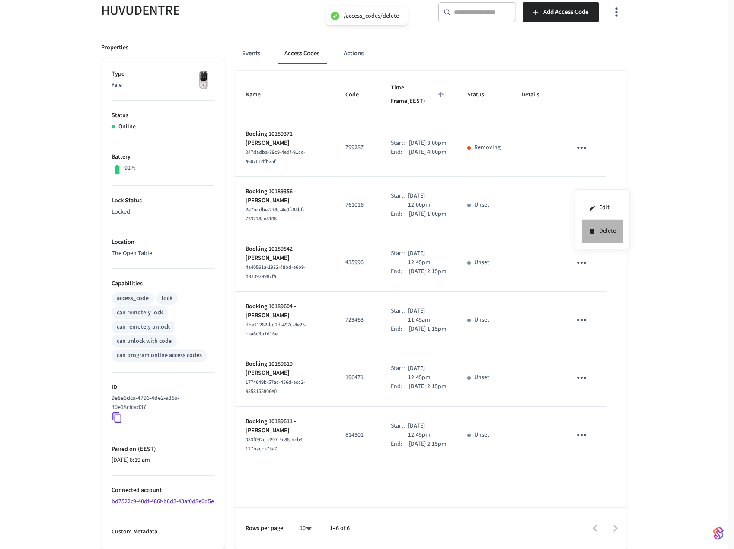
click at [604, 231] on li "Delete" at bounding box center [602, 231] width 41 height 23
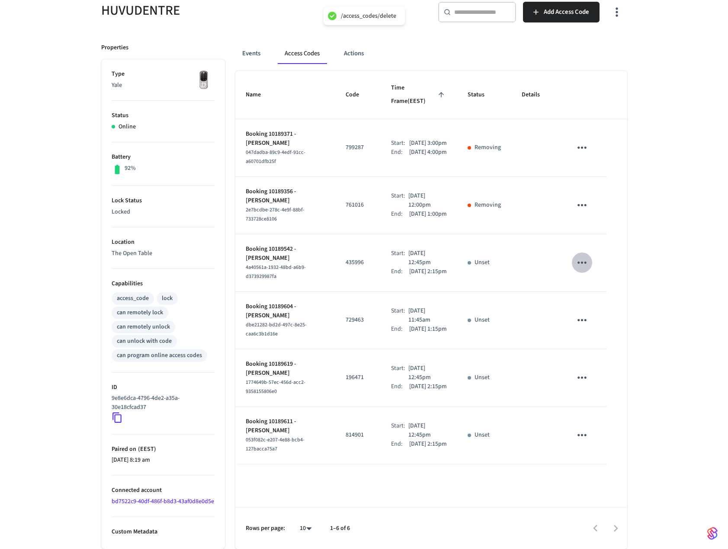
click at [588, 256] on icon "sticky table" at bounding box center [581, 262] width 13 height 13
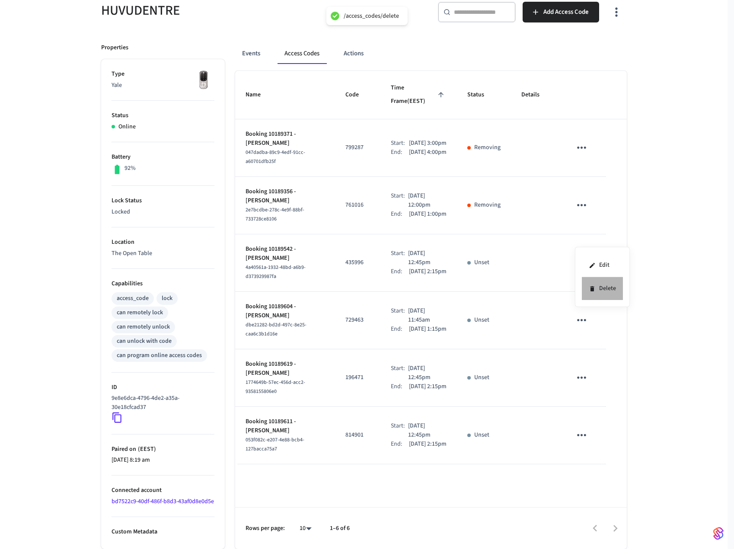
click at [601, 292] on li "Delete" at bounding box center [602, 288] width 41 height 23
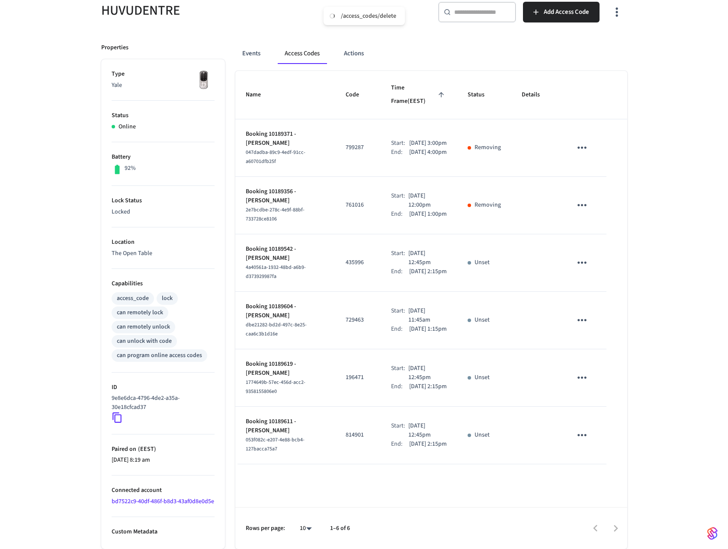
click at [582, 319] on icon "sticky table" at bounding box center [581, 320] width 9 height 2
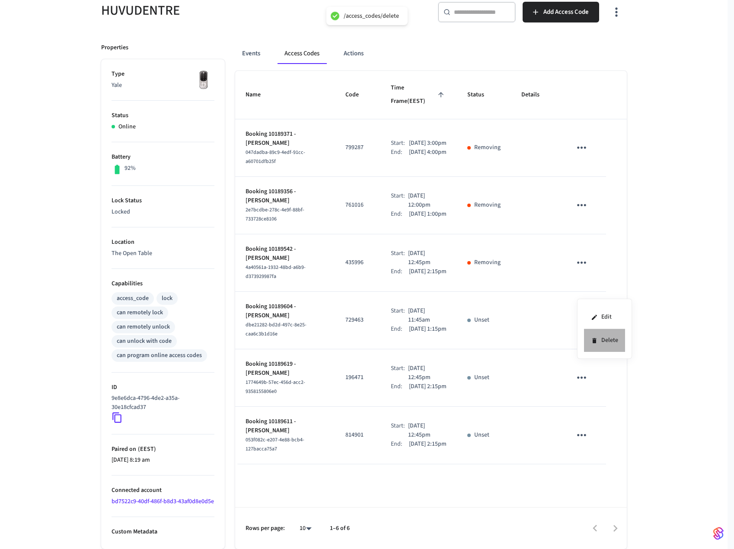
click at [601, 338] on li "Delete" at bounding box center [604, 340] width 41 height 23
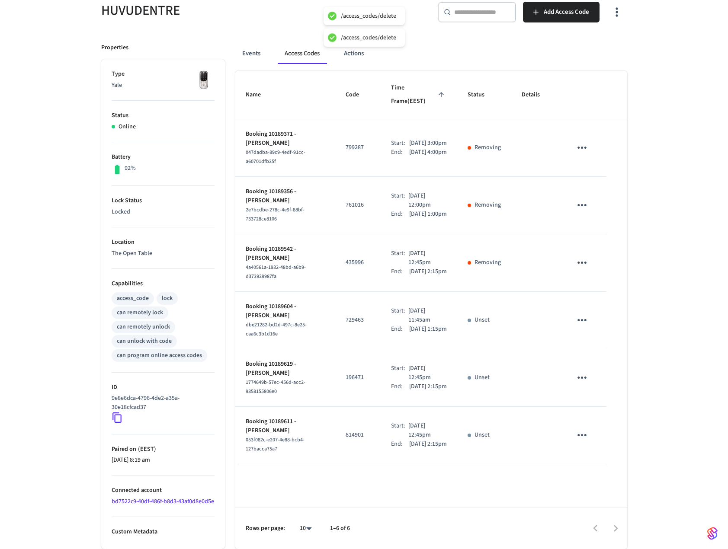
click at [581, 371] on icon "sticky table" at bounding box center [581, 377] width 13 height 13
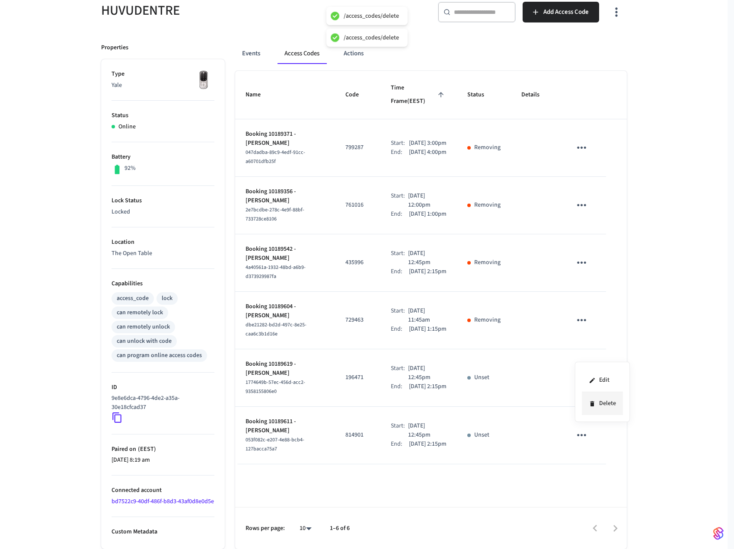
click at [594, 406] on icon at bounding box center [592, 403] width 7 height 7
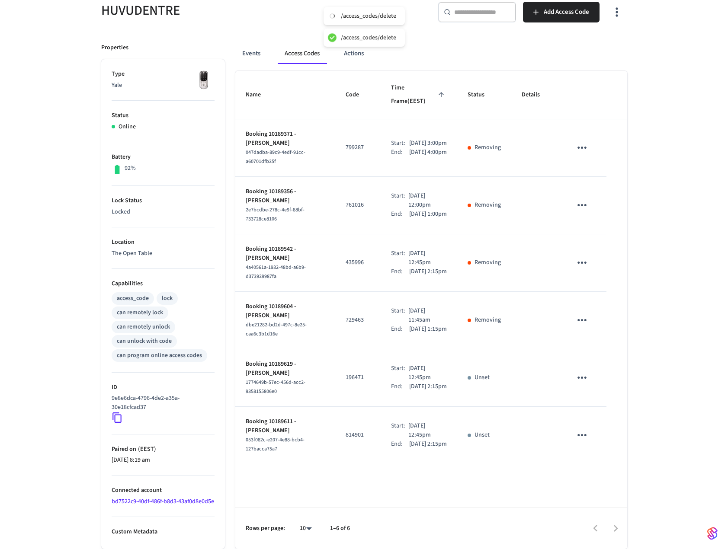
click at [584, 428] on icon "sticky table" at bounding box center [581, 434] width 13 height 13
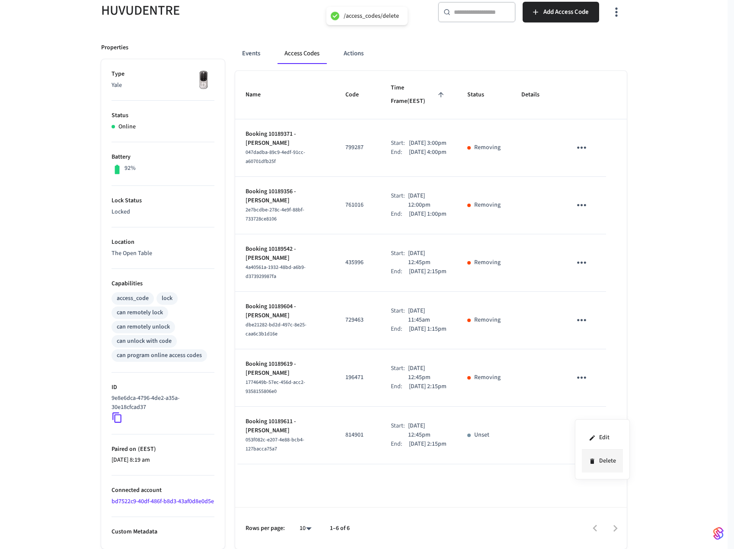
click at [612, 458] on li "Delete" at bounding box center [602, 461] width 41 height 23
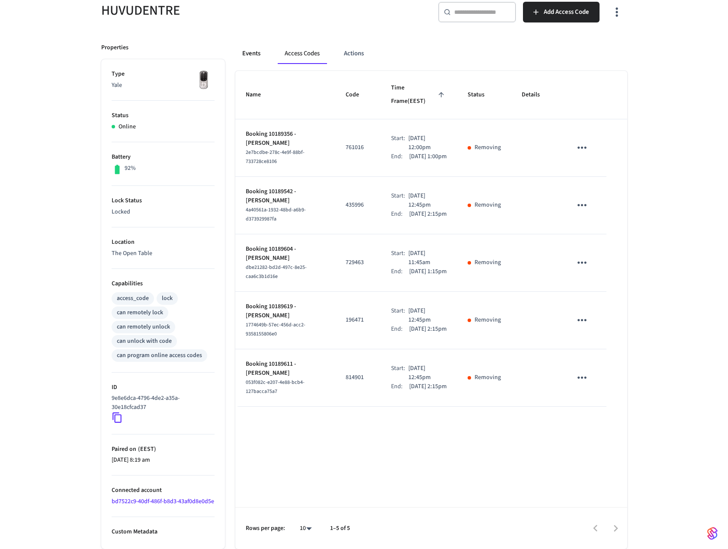
click at [253, 45] on button "Events" at bounding box center [251, 53] width 32 height 21
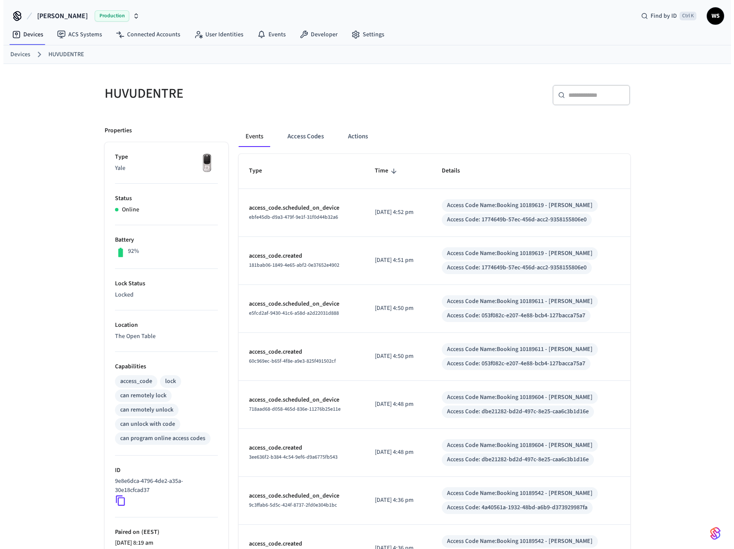
scroll to position [144, 0]
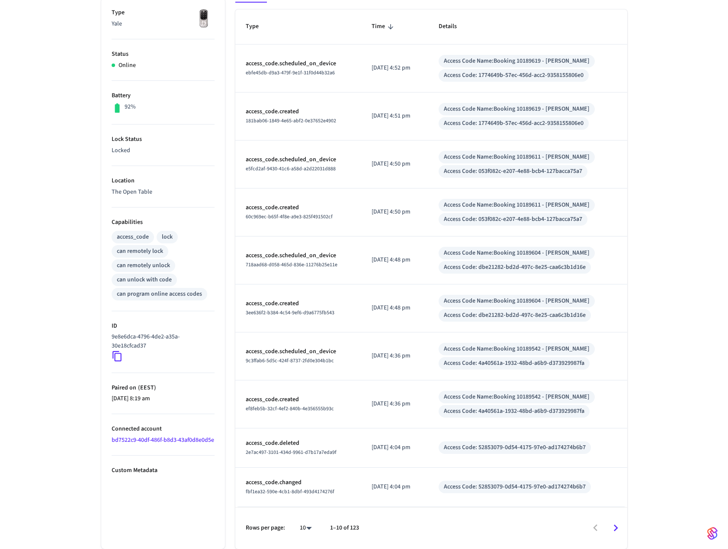
click at [310, 529] on body "William Sjöholm Production Find by ID Ctrl K WS Devices ACS Systems Connected A…" at bounding box center [364, 203] width 728 height 694
click at [308, 527] on li "100" at bounding box center [302, 523] width 23 height 23
type input "***"
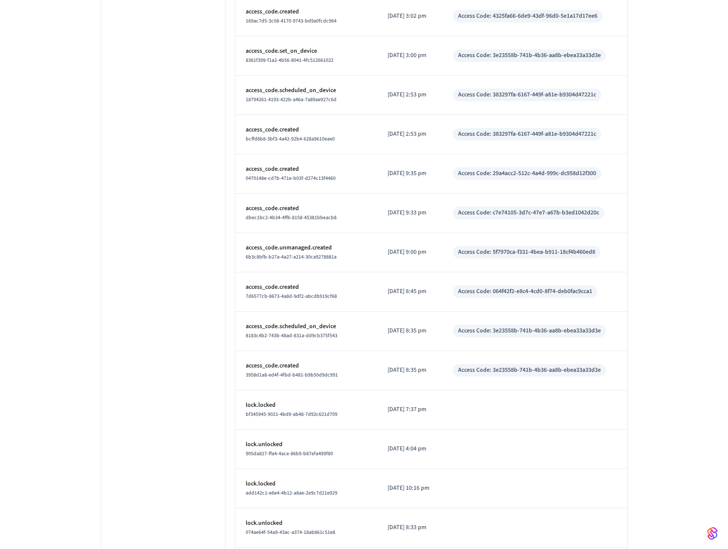
scroll to position [0, 0]
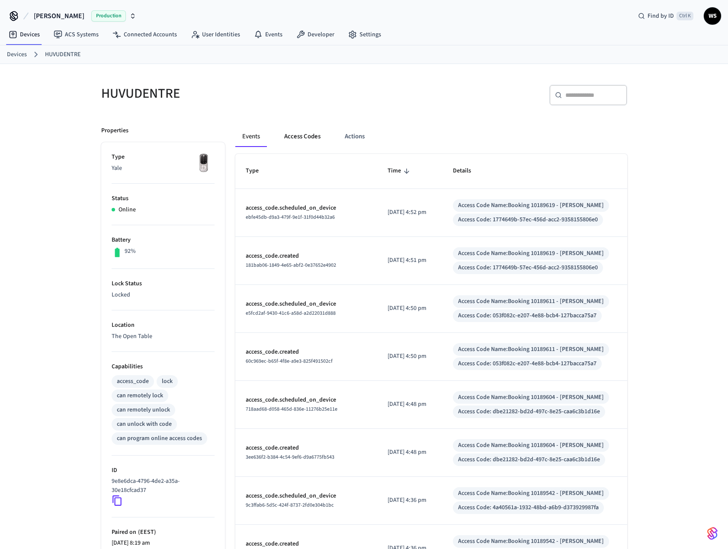
click at [304, 140] on button "Access Codes" at bounding box center [302, 136] width 50 height 21
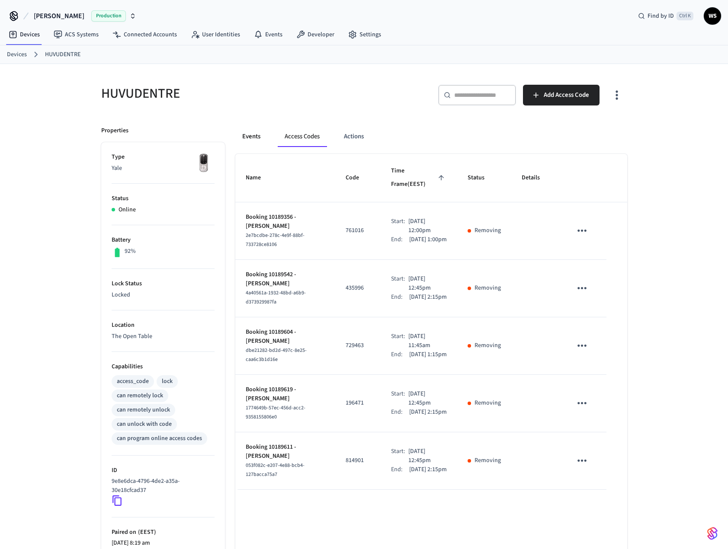
click at [258, 141] on button "Events" at bounding box center [251, 136] width 32 height 21
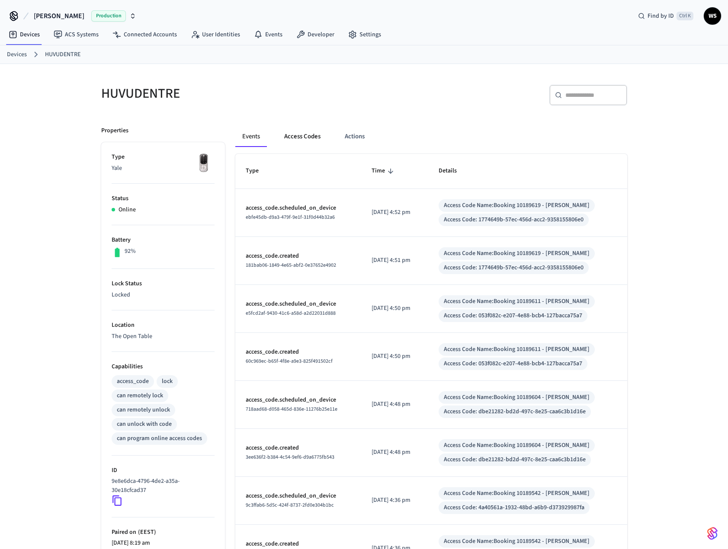
click at [296, 136] on button "Access Codes" at bounding box center [302, 136] width 50 height 21
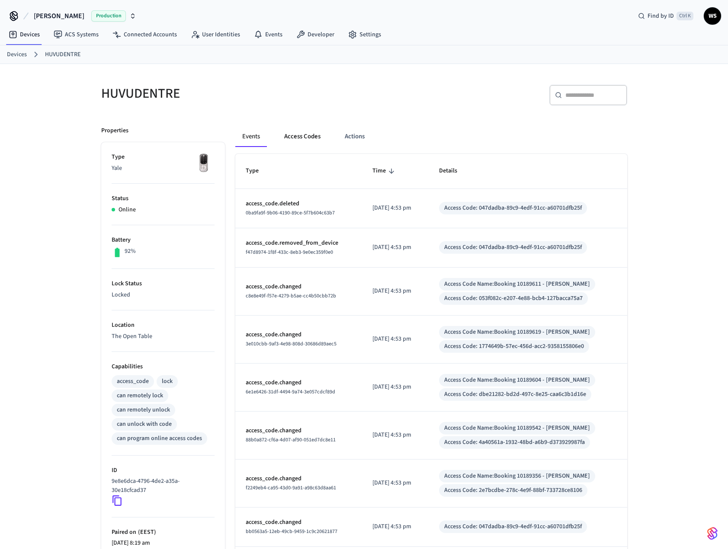
click at [298, 139] on button "Access Codes" at bounding box center [302, 136] width 50 height 21
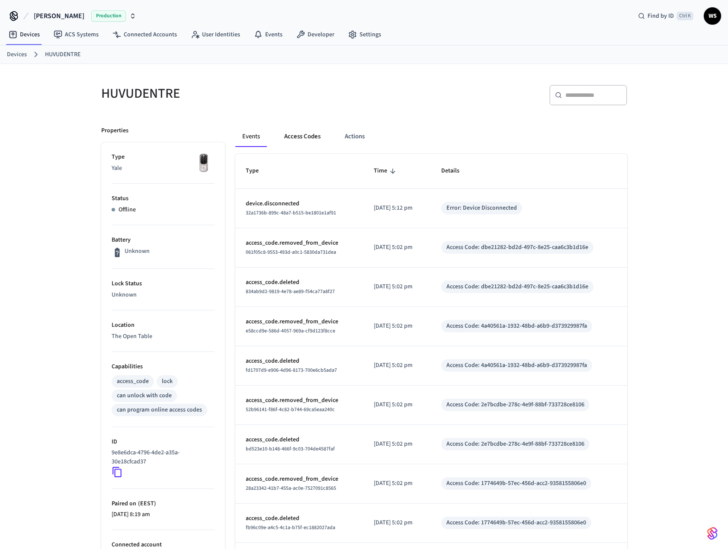
click at [295, 136] on button "Access Codes" at bounding box center [302, 136] width 50 height 21
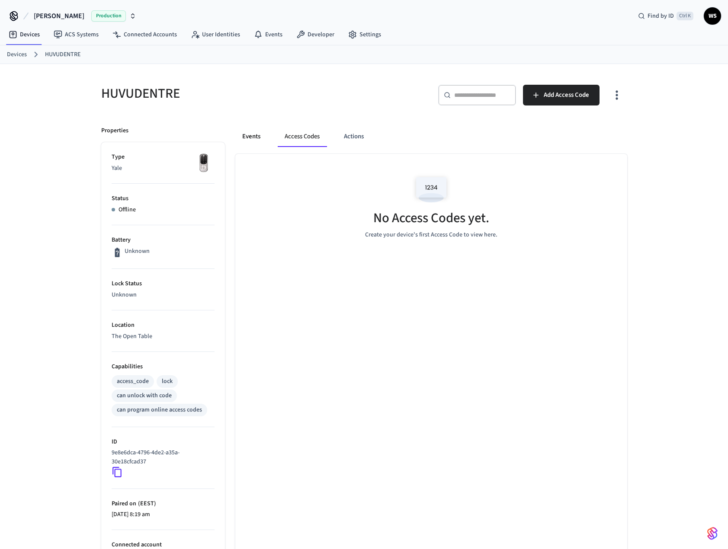
click at [254, 139] on button "Events" at bounding box center [251, 136] width 32 height 21
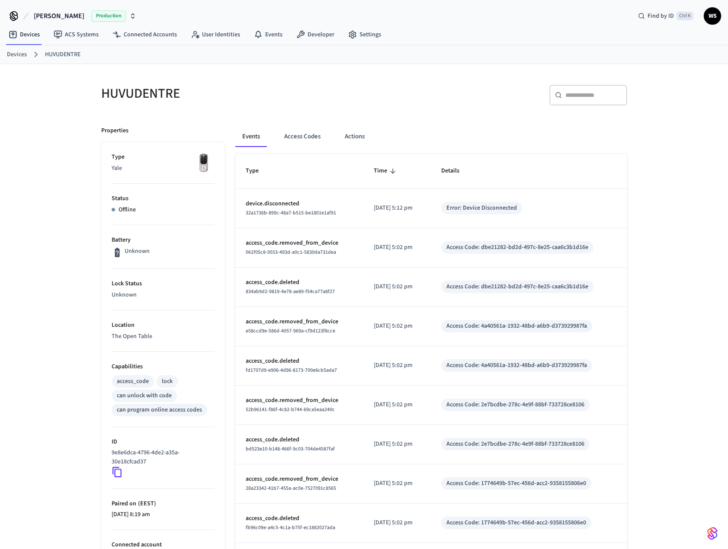
click at [646, 380] on div "HUVUDENTRE ​ ​ Properties Type Yale Status Offline Battery Unknown Lock Status …" at bounding box center [364, 359] width 728 height 590
click at [335, 435] on p "access_code.deleted" at bounding box center [300, 439] width 108 height 9
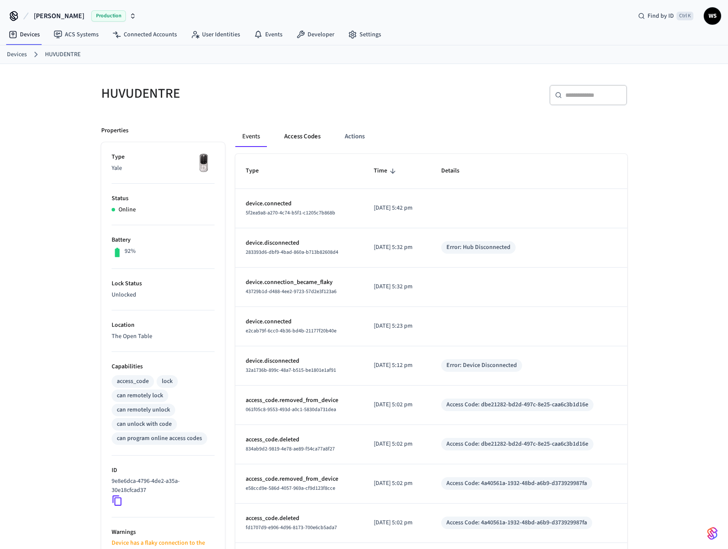
click at [300, 138] on button "Access Codes" at bounding box center [302, 136] width 50 height 21
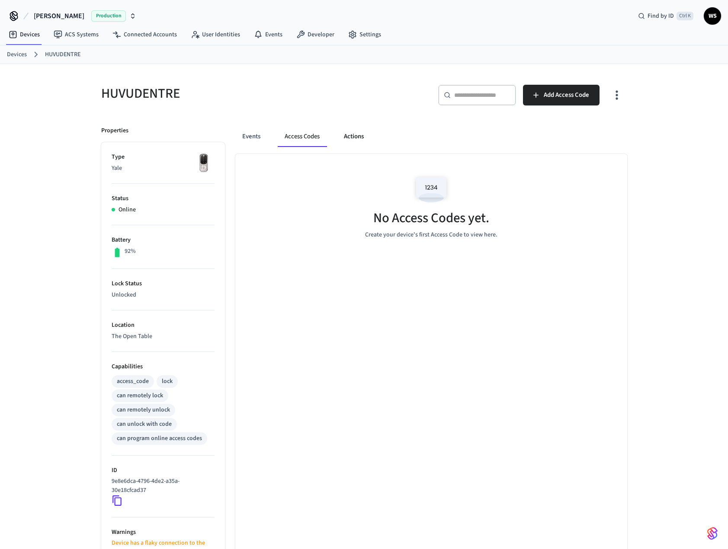
click at [358, 138] on button "Actions" at bounding box center [354, 136] width 34 height 21
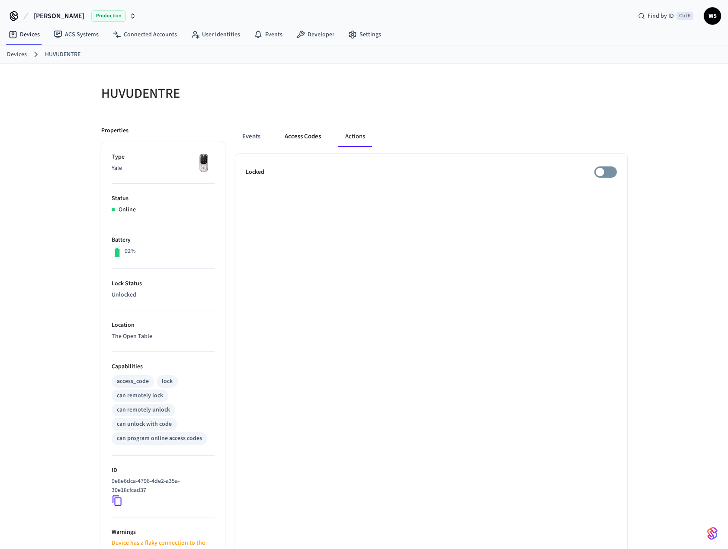
click at [305, 138] on button "Access Codes" at bounding box center [303, 136] width 50 height 21
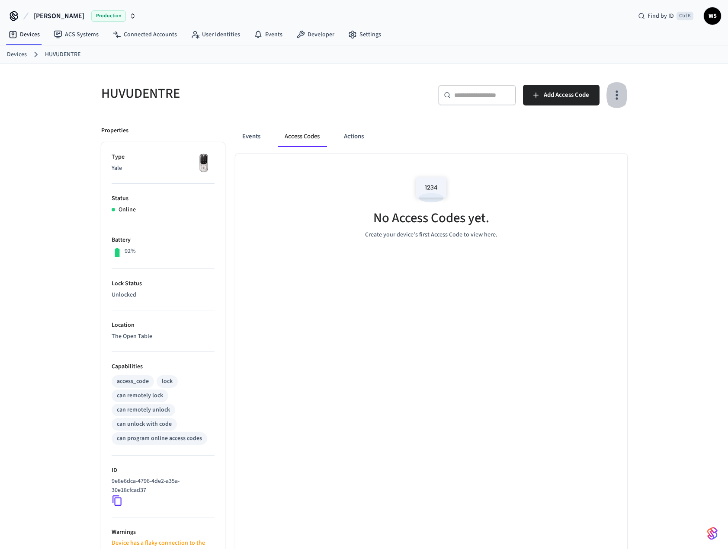
click at [616, 91] on icon "button" at bounding box center [616, 94] width 13 height 13
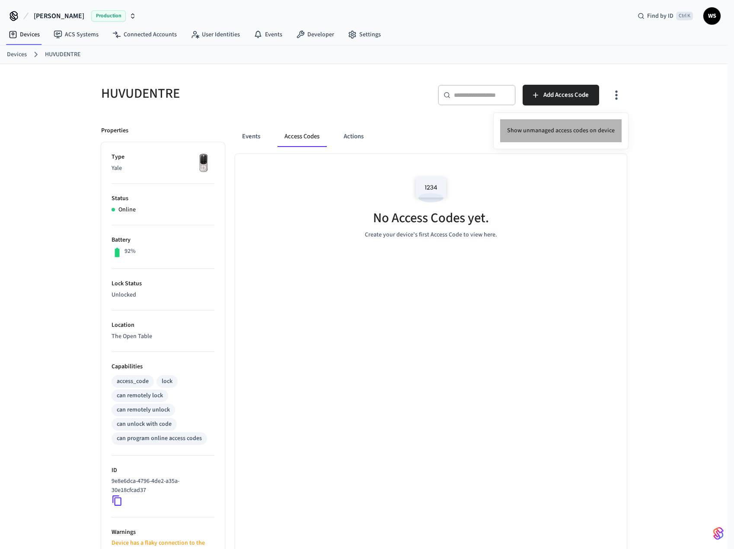
click at [578, 128] on li "Show unmanaged access codes on device" at bounding box center [560, 130] width 121 height 23
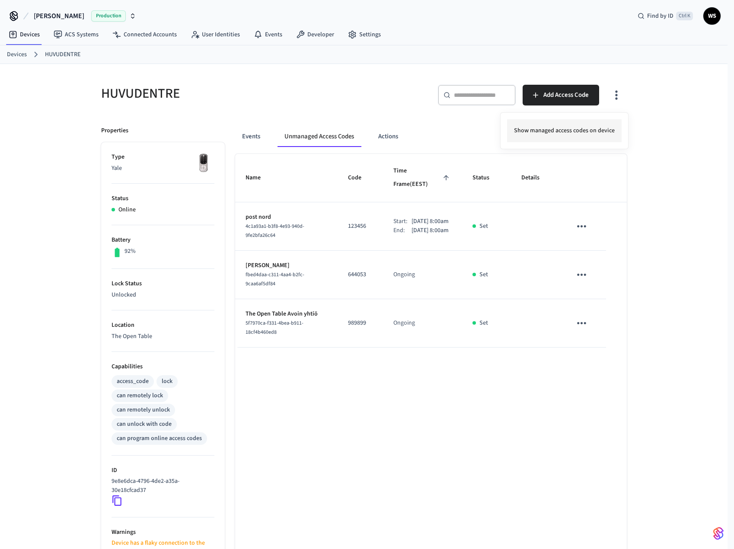
click at [573, 134] on li "Show managed access codes on device" at bounding box center [564, 130] width 115 height 23
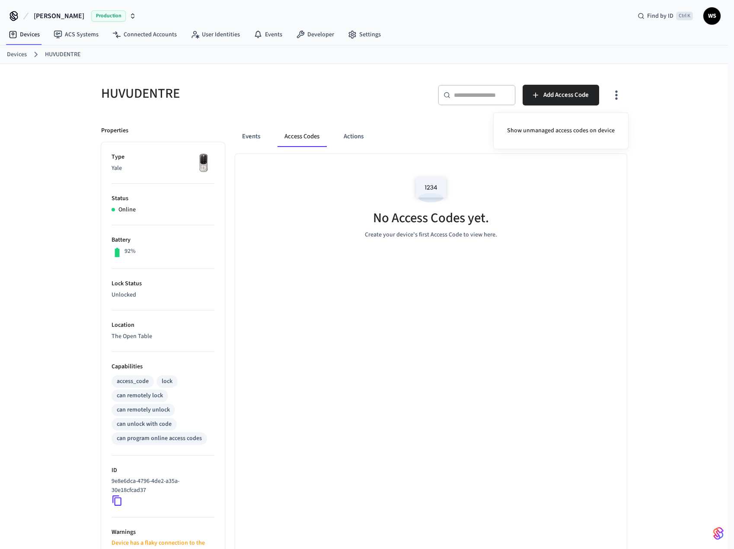
click at [671, 204] on div at bounding box center [367, 274] width 734 height 549
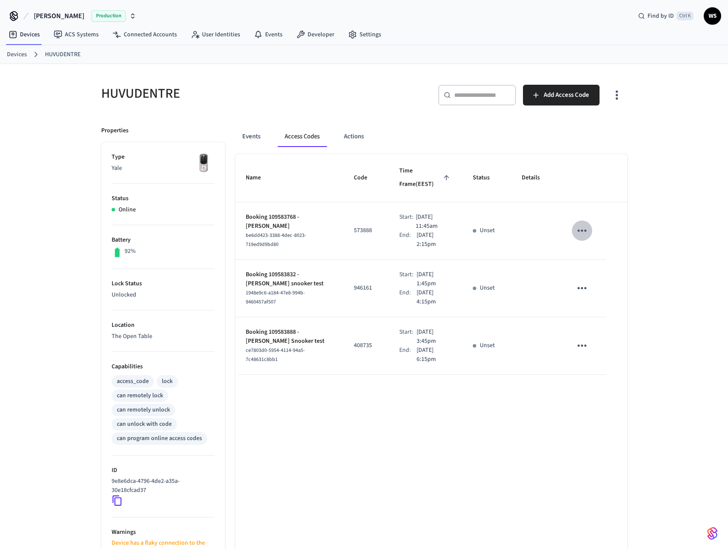
click at [584, 224] on icon "sticky table" at bounding box center [581, 230] width 13 height 13
click at [599, 263] on li "Delete" at bounding box center [602, 265] width 41 height 23
click at [585, 281] on icon "sticky table" at bounding box center [581, 287] width 13 height 13
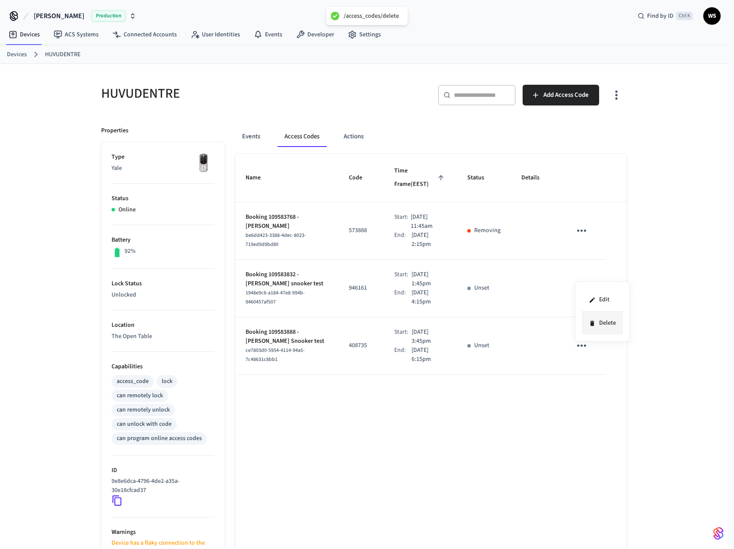
click at [596, 317] on li "Delete" at bounding box center [602, 323] width 41 height 23
click at [576, 339] on icon "sticky table" at bounding box center [581, 345] width 13 height 13
click at [608, 384] on li "Delete" at bounding box center [602, 380] width 41 height 23
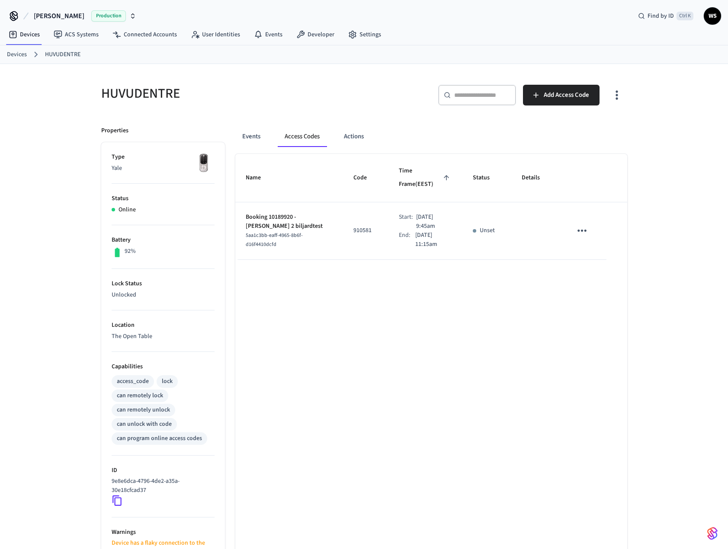
click at [580, 224] on icon "sticky table" at bounding box center [581, 230] width 13 height 13
click at [598, 266] on li "Delete" at bounding box center [602, 265] width 41 height 23
click at [352, 136] on button "Actions" at bounding box center [354, 136] width 34 height 21
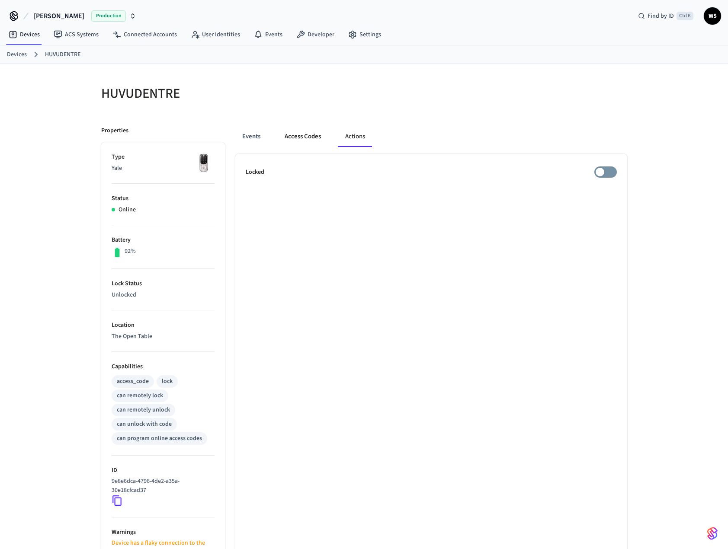
click at [297, 137] on button "Access Codes" at bounding box center [303, 136] width 50 height 21
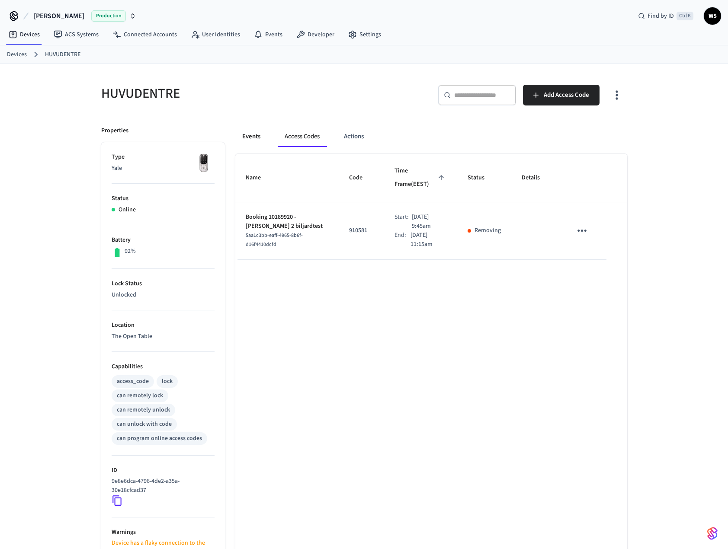
click at [247, 137] on button "Events" at bounding box center [251, 136] width 32 height 21
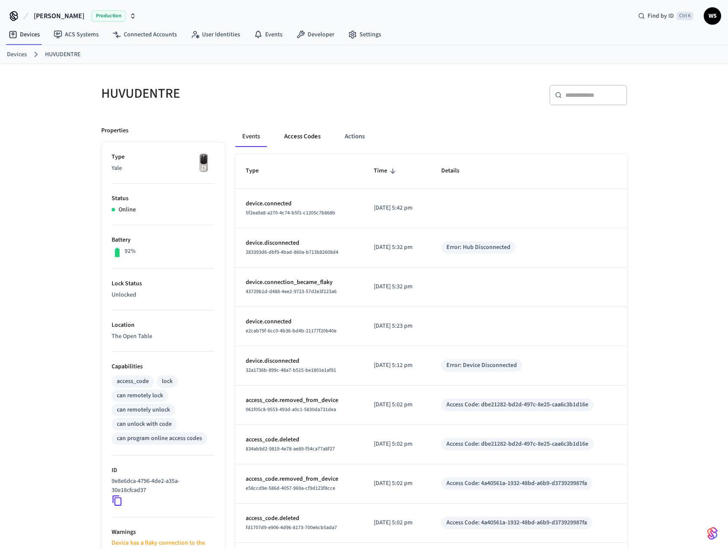
click at [298, 140] on button "Access Codes" at bounding box center [302, 136] width 50 height 21
